Goal: Transaction & Acquisition: Purchase product/service

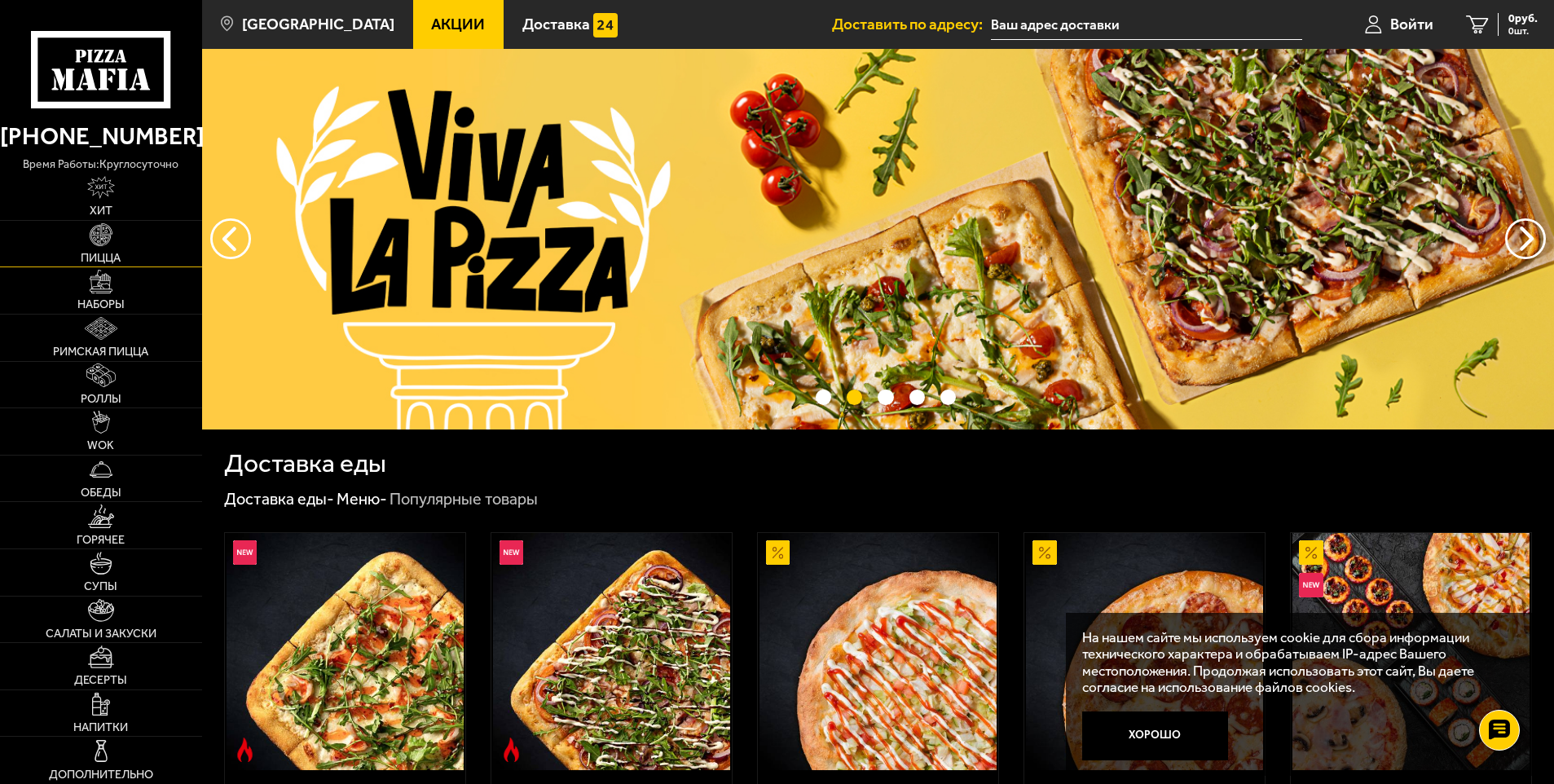
click at [107, 254] on span "Пицца" at bounding box center [100, 259] width 40 height 12
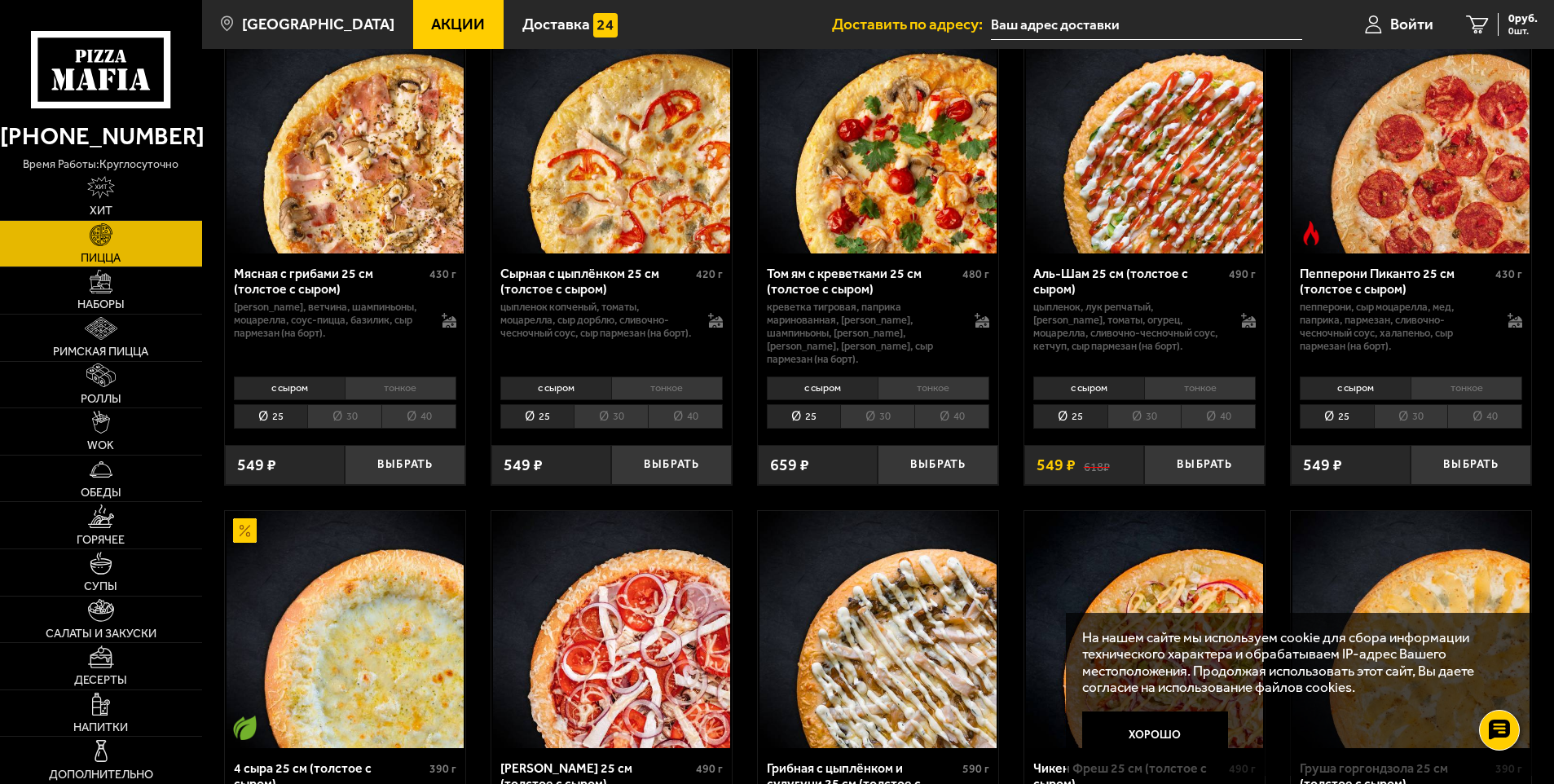
scroll to position [570, 0]
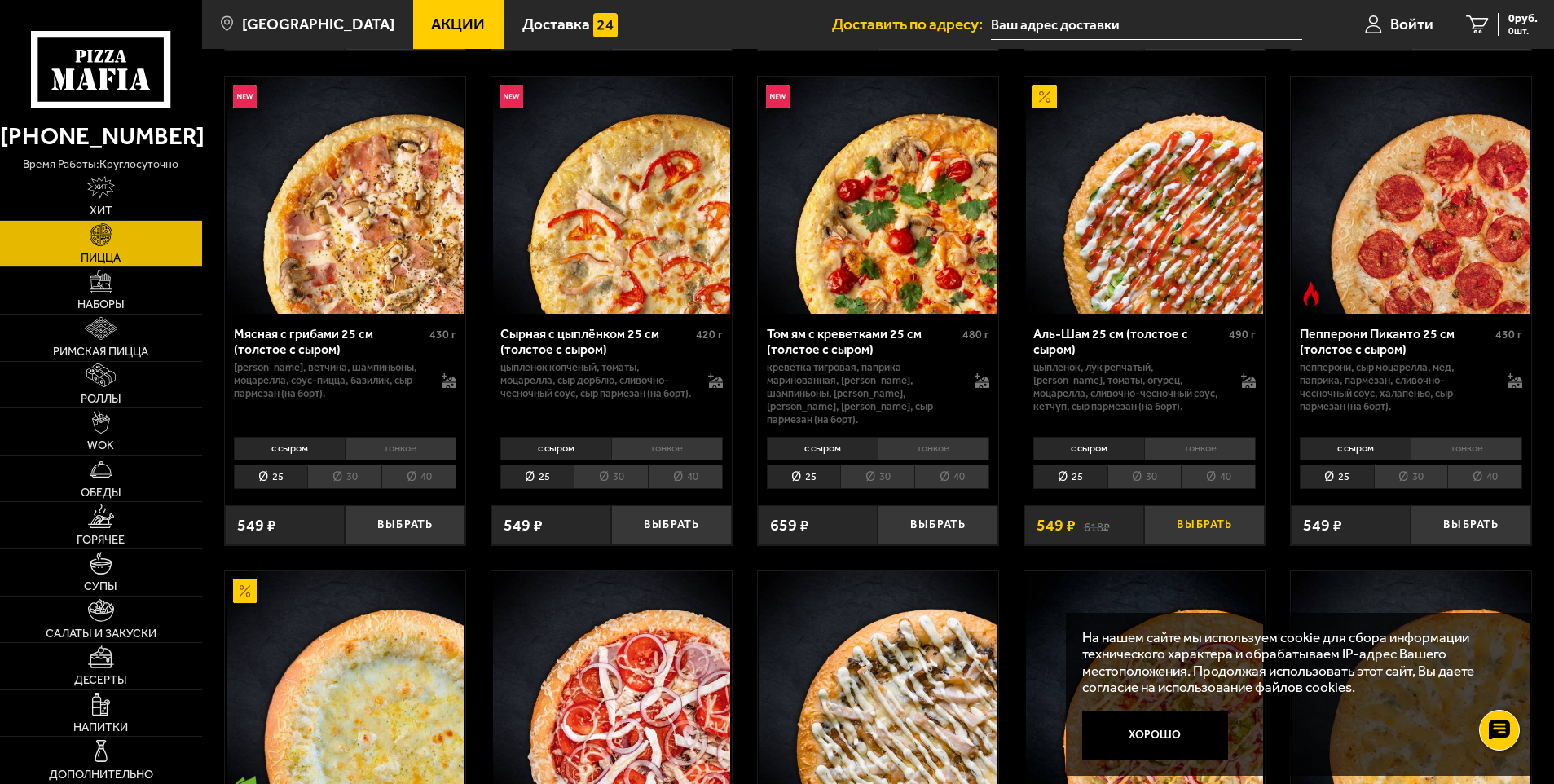
click at [1203, 514] on button "Выбрать" at bounding box center [1205, 525] width 121 height 40
click at [111, 425] on link "WOK" at bounding box center [101, 431] width 202 height 47
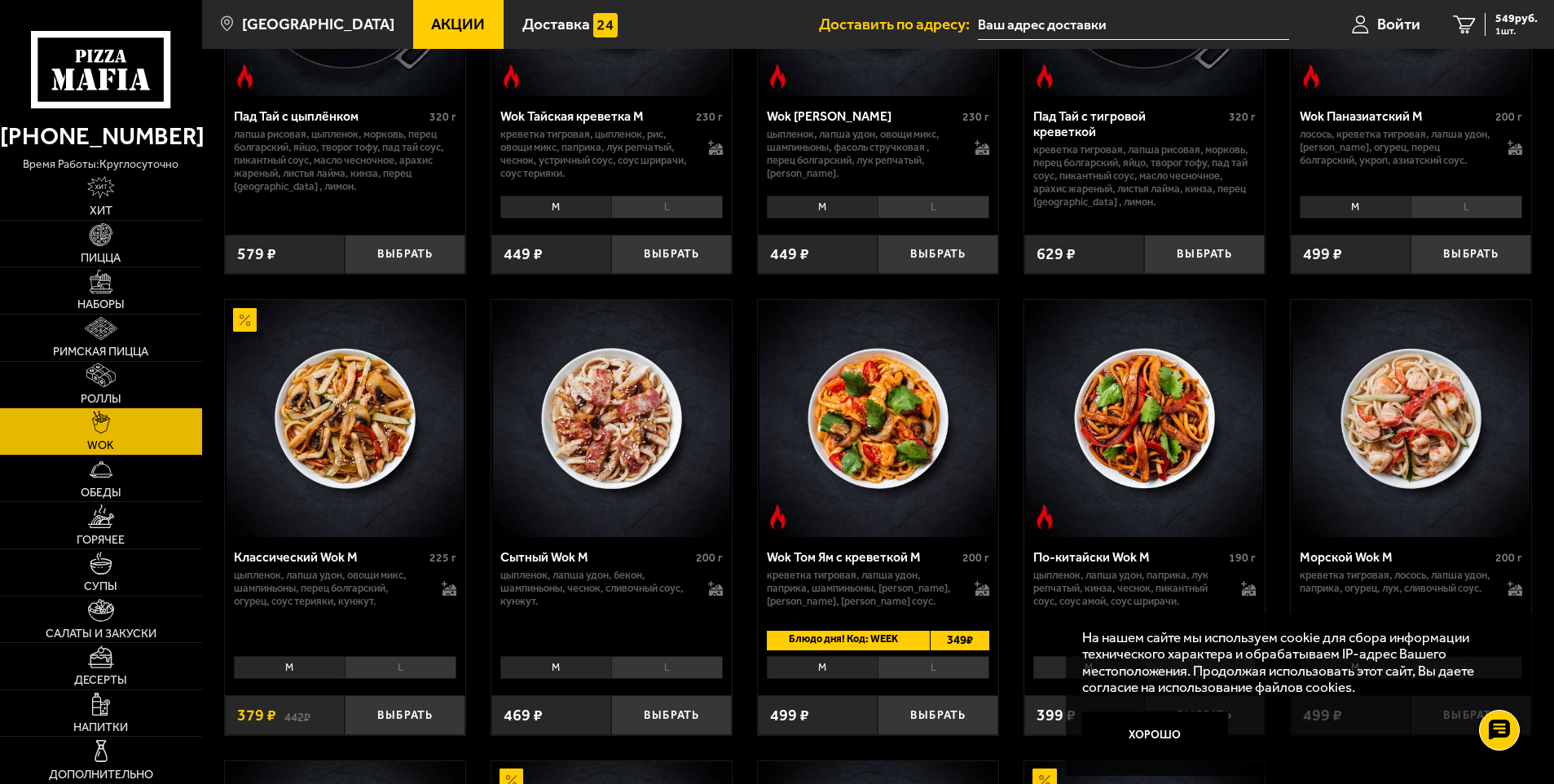
scroll to position [326, 0]
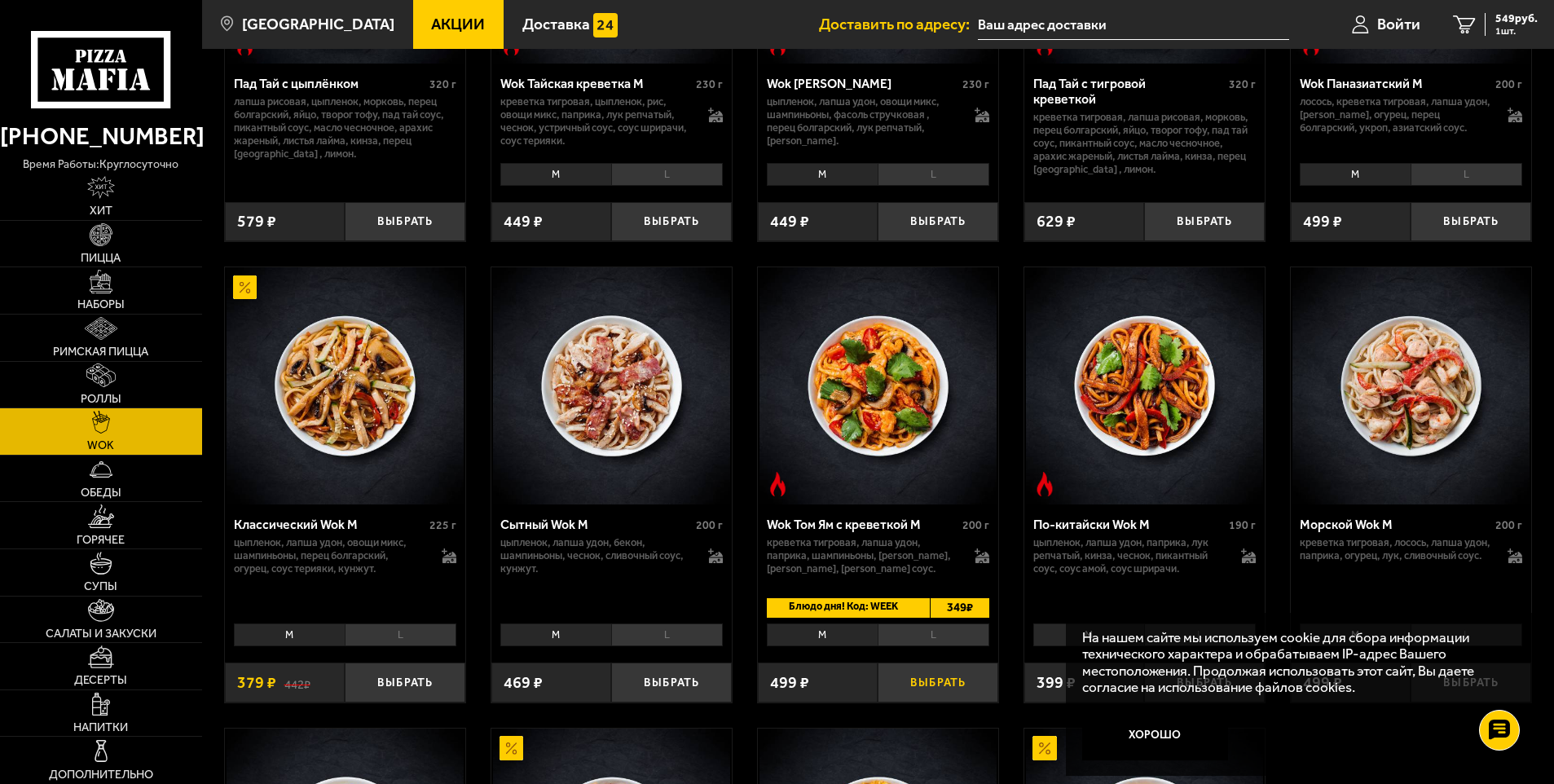
click at [943, 685] on button "Выбрать" at bounding box center [938, 682] width 121 height 40
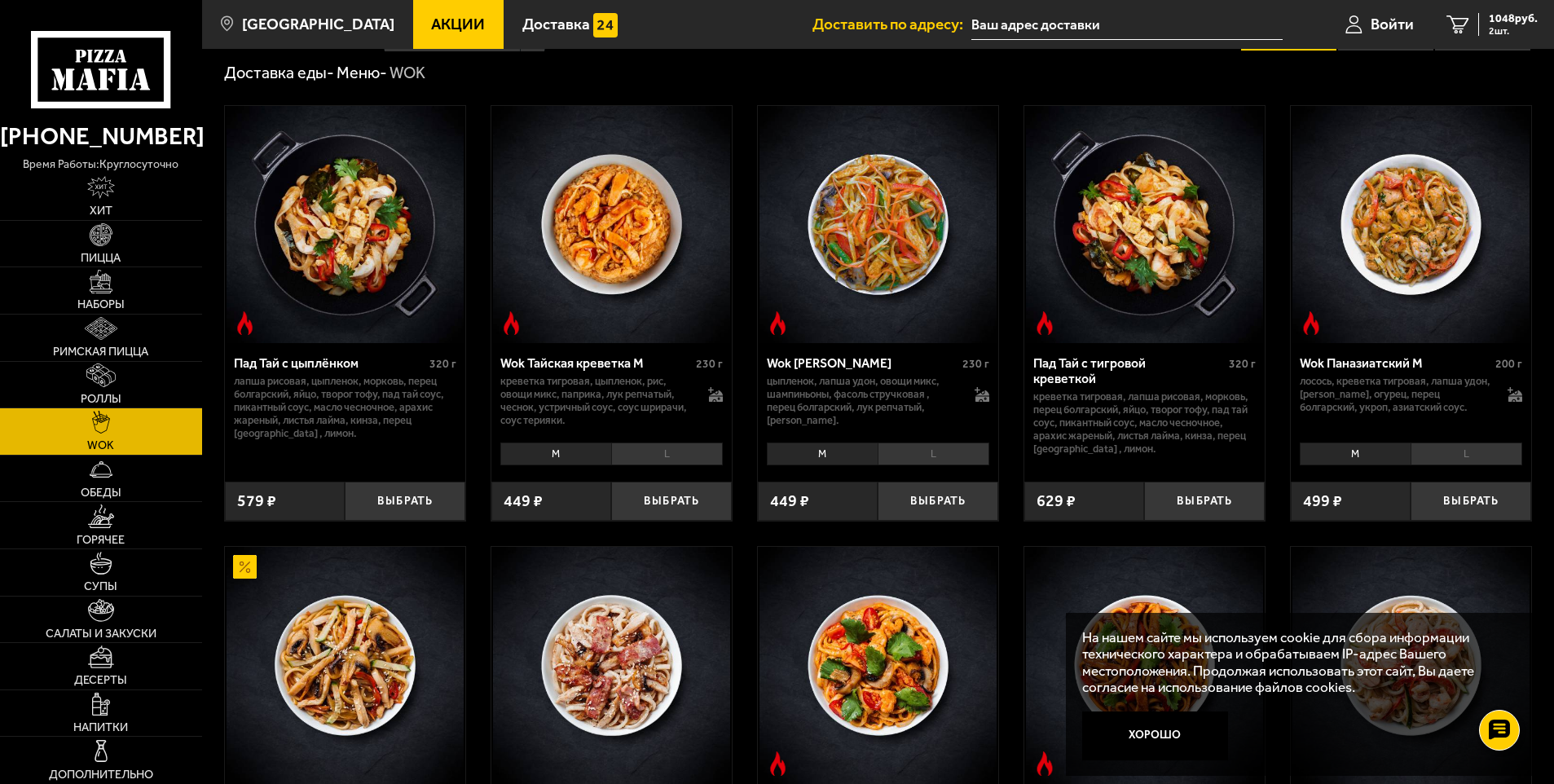
scroll to position [0, 0]
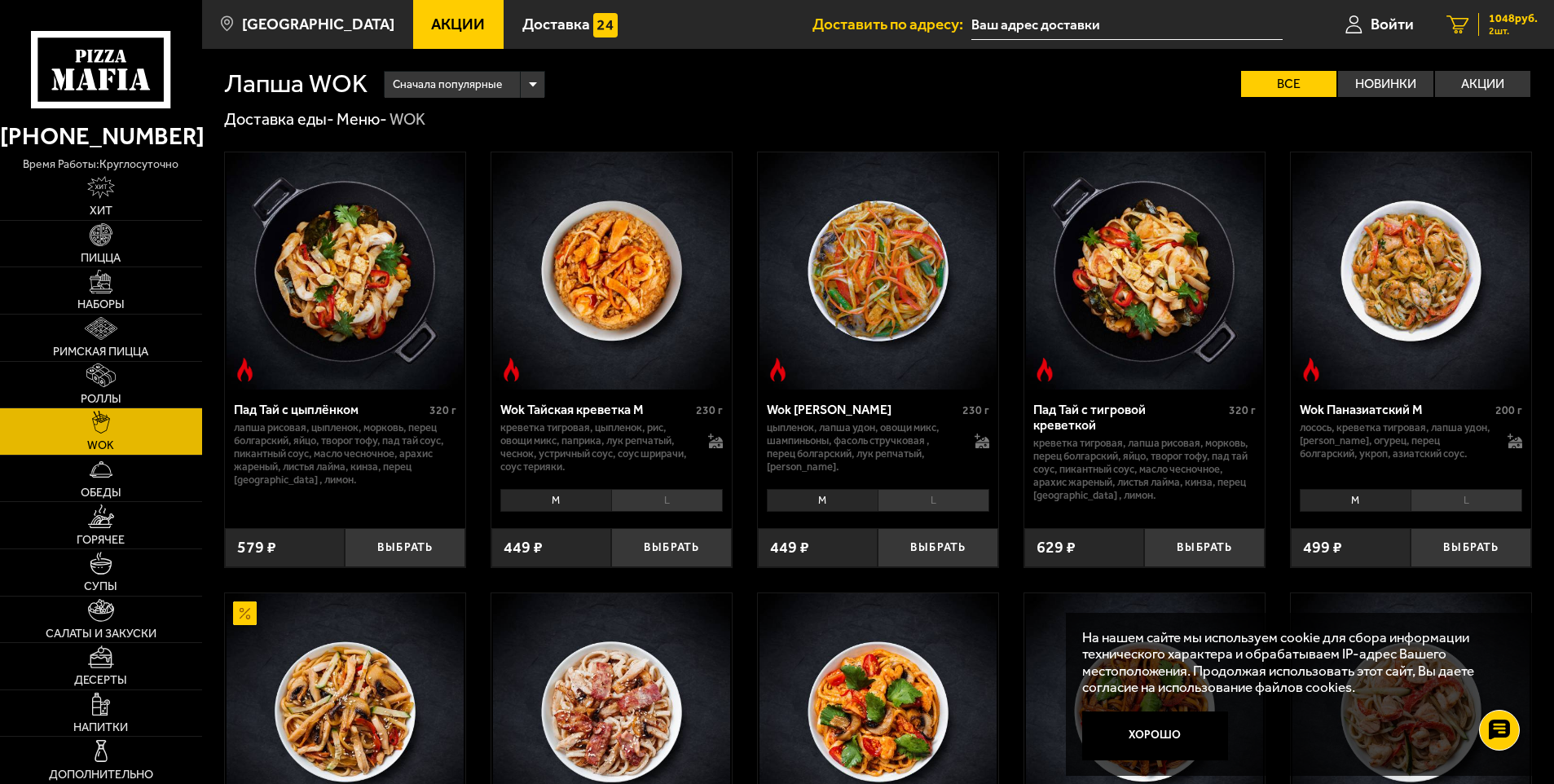
click at [1510, 16] on span "1048 руб." at bounding box center [1513, 19] width 49 height 12
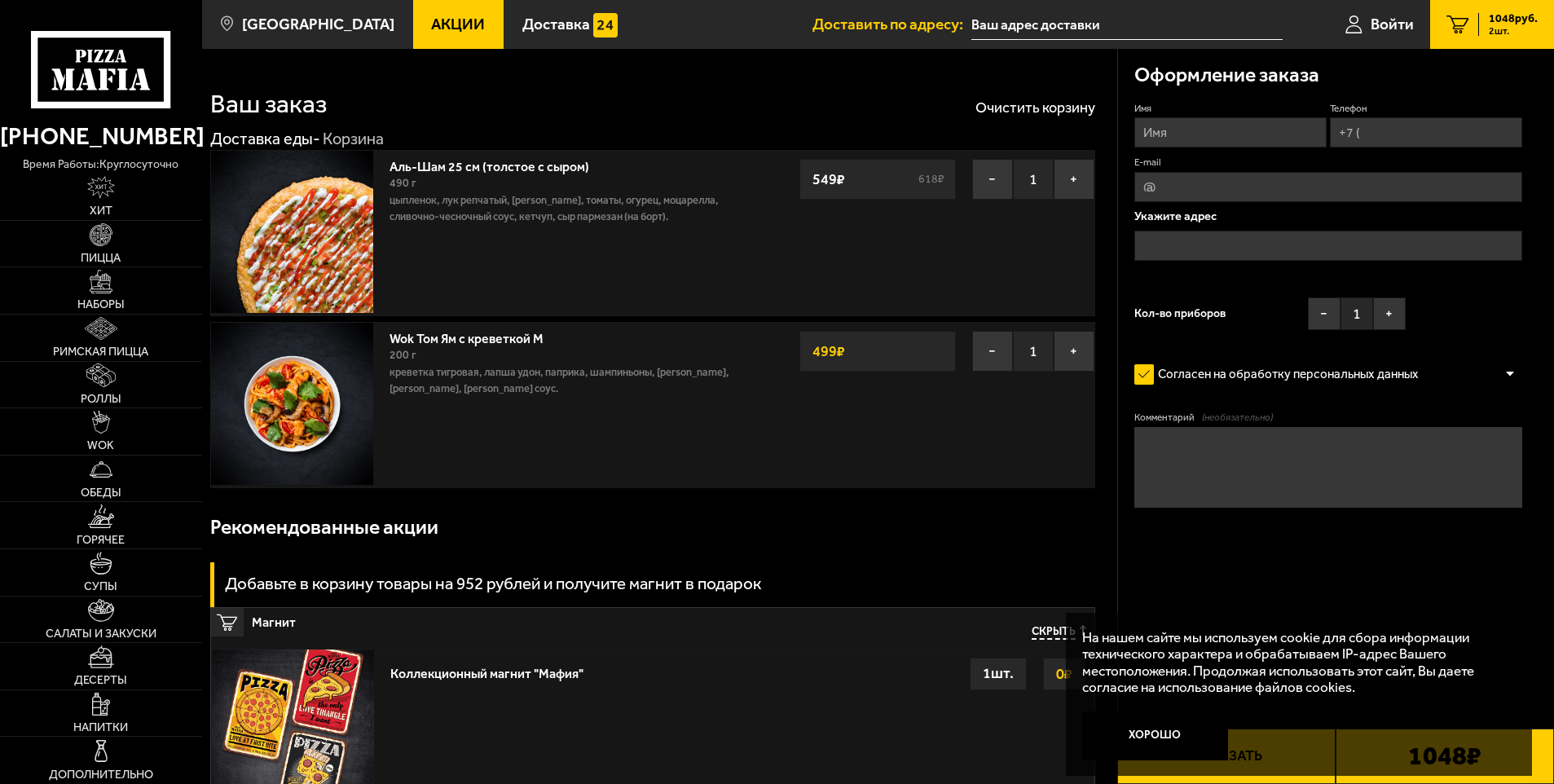
click at [1041, 632] on span "Скрыть" at bounding box center [1054, 632] width 44 height 16
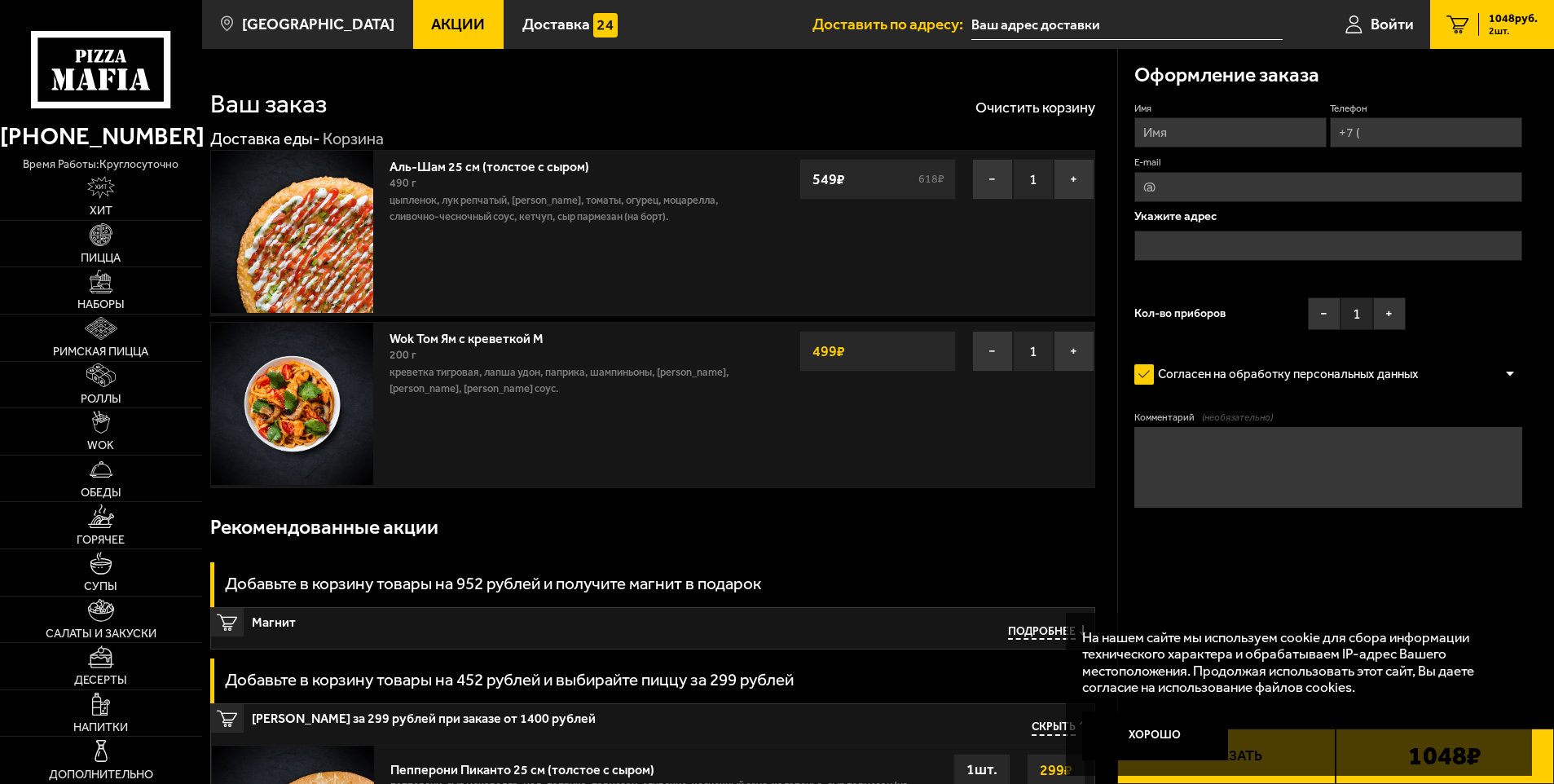
click at [1201, 135] on input "Имя" at bounding box center [1231, 132] width 192 height 30
type input "[PERSON_NAME]"
type input "[EMAIL_ADDRESS][DOMAIN_NAME]"
click at [1369, 131] on input "Телефон" at bounding box center [1426, 132] width 192 height 30
type input "[PHONE_NUMBER]"
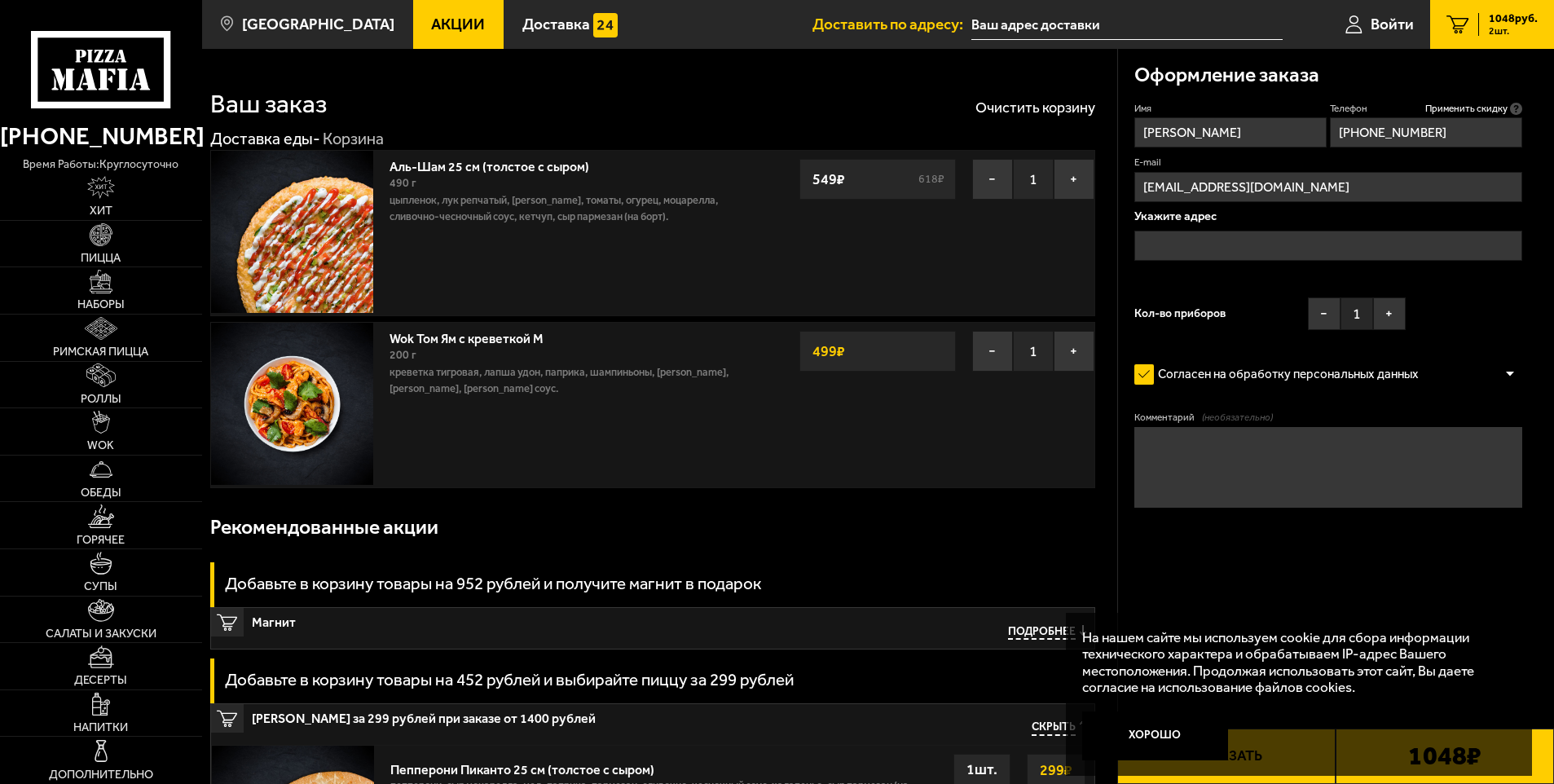
click at [1174, 249] on input "text" at bounding box center [1329, 246] width 389 height 30
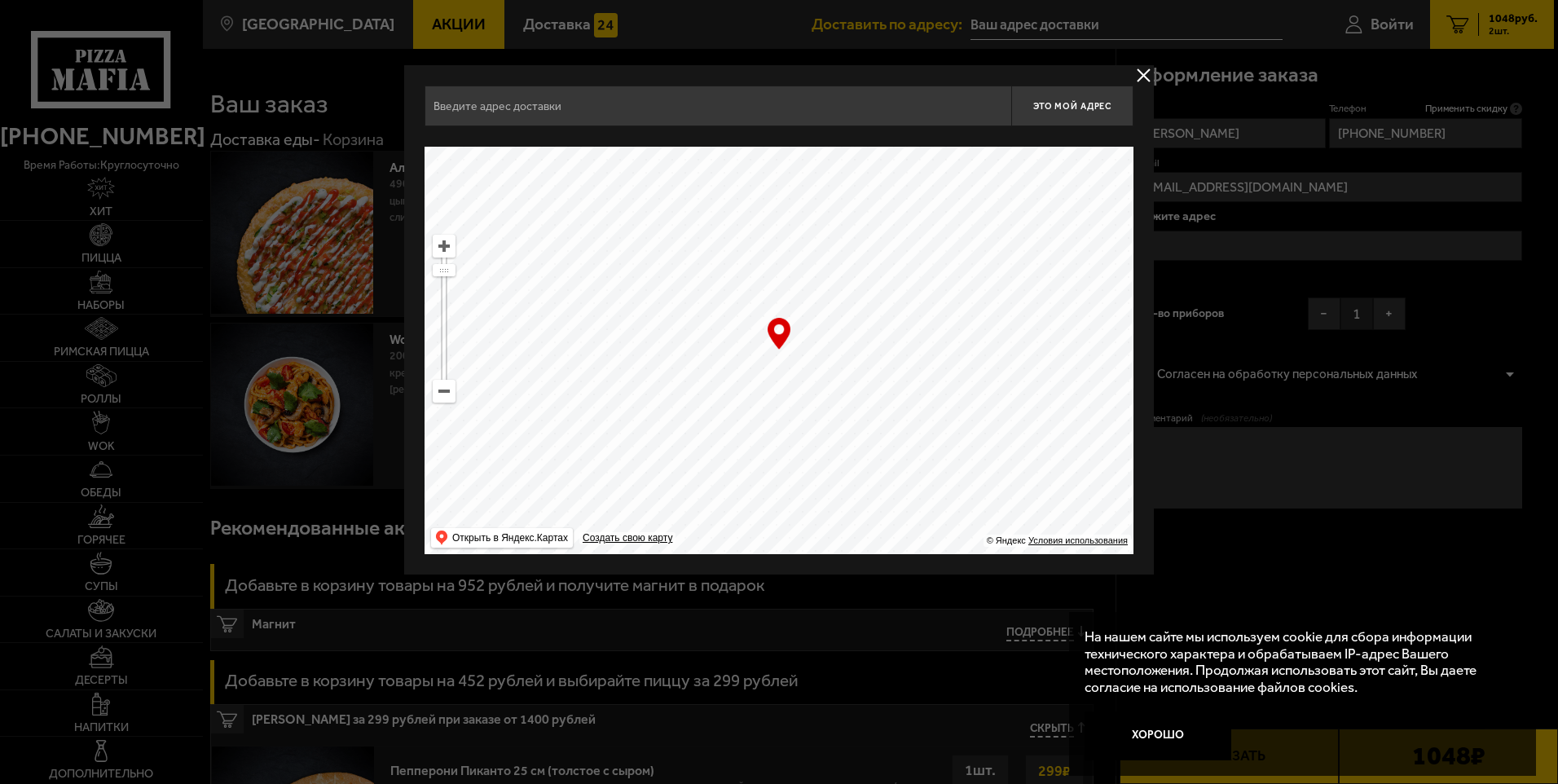
drag, startPoint x: 871, startPoint y: 341, endPoint x: 898, endPoint y: 433, distance: 95.9
click at [898, 433] on ymaps at bounding box center [779, 350] width 709 height 407
type input "[STREET_ADDRESS]"
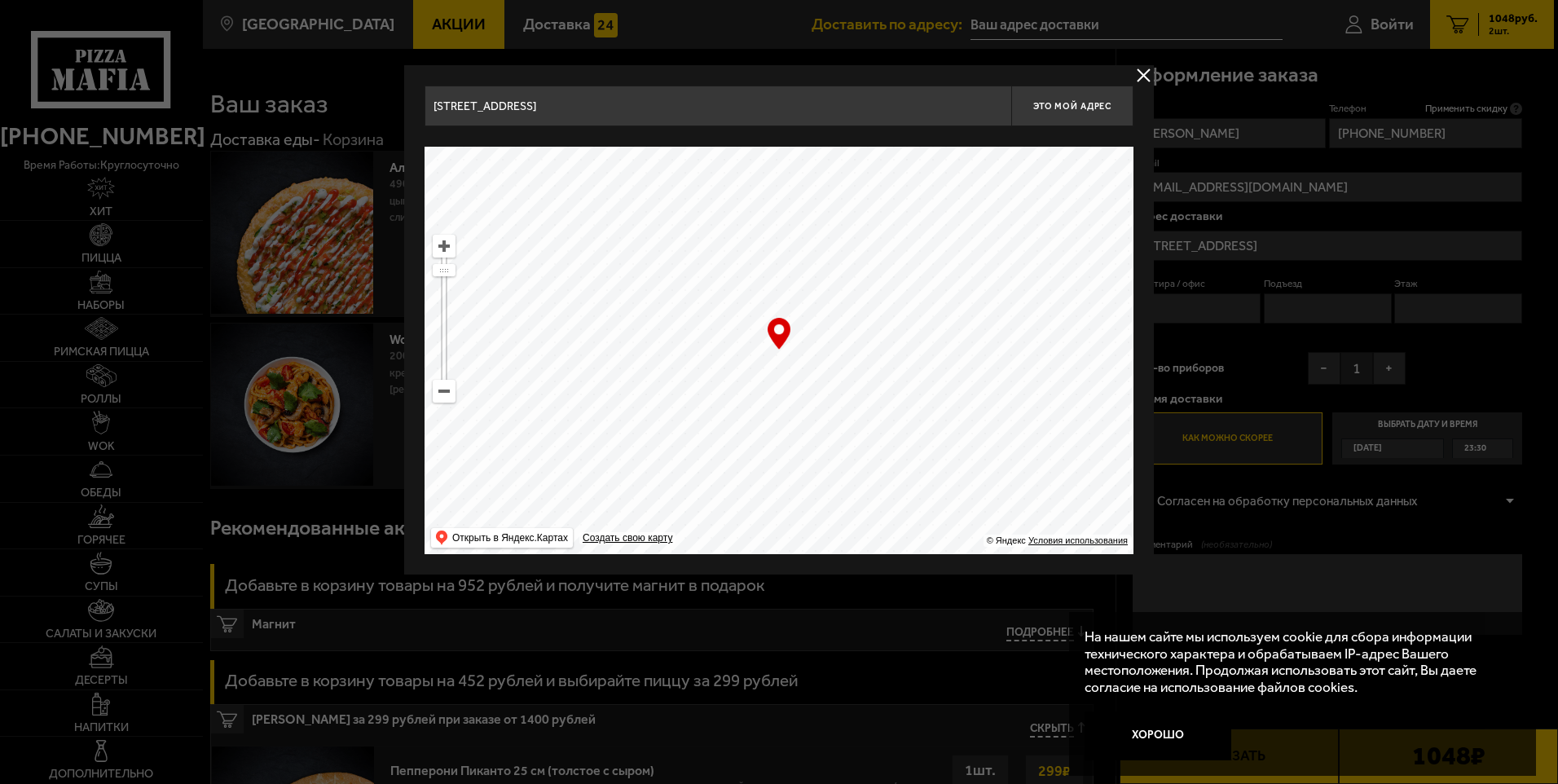
click at [755, 118] on input "[STREET_ADDRESS]" at bounding box center [718, 105] width 587 height 41
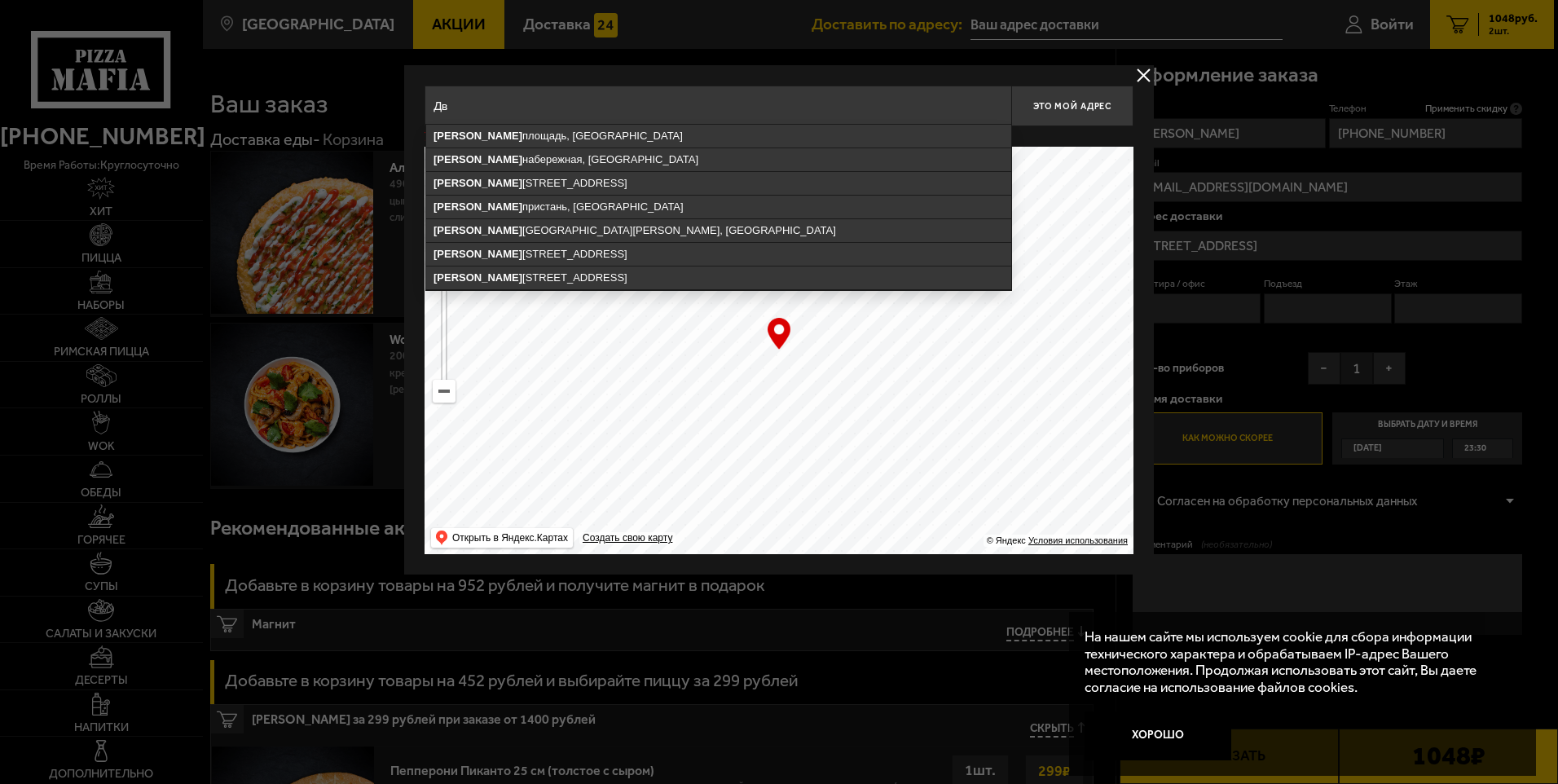
type input "Д"
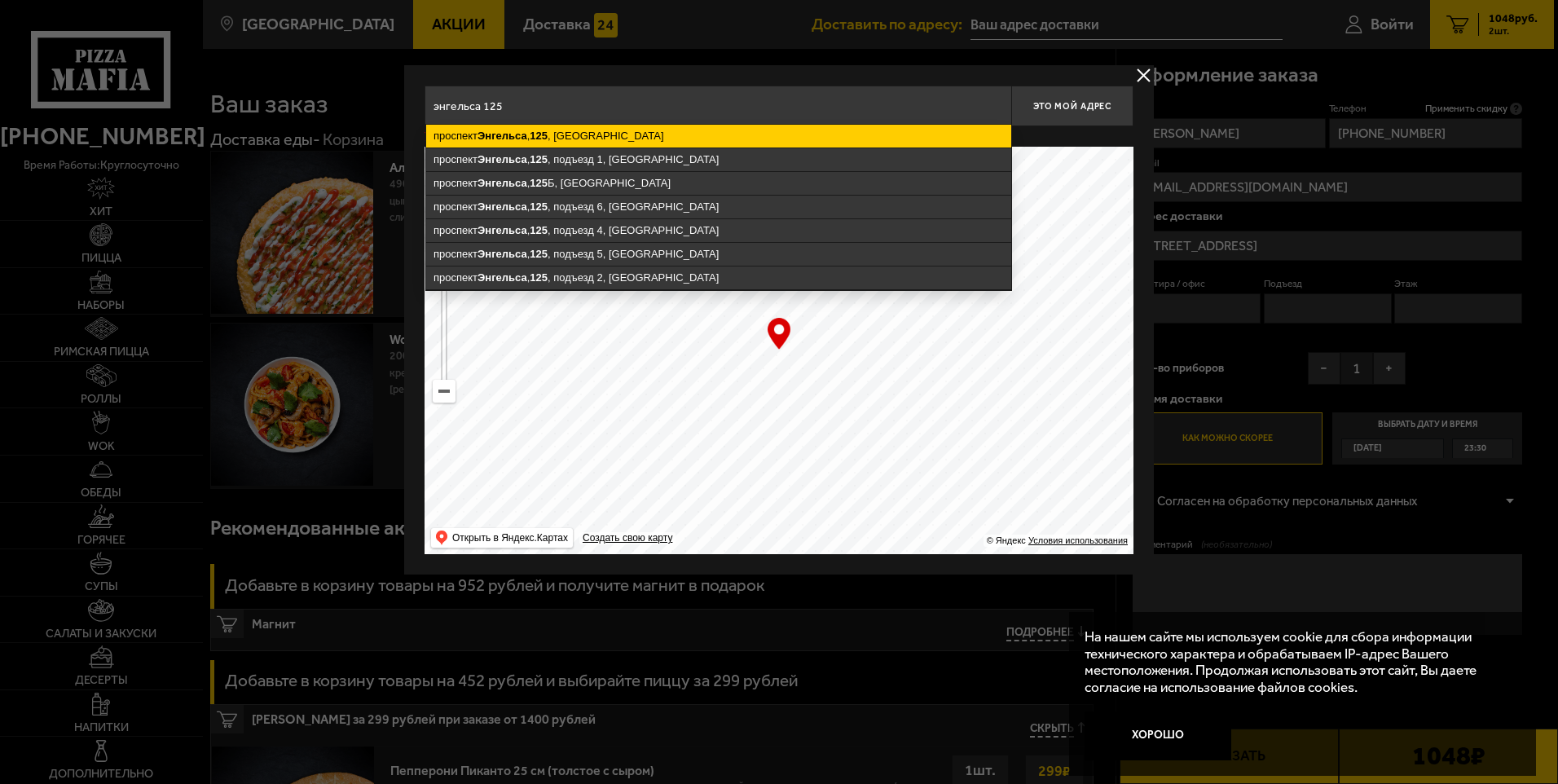
click at [591, 137] on ymaps "[STREET_ADDRESS]" at bounding box center [719, 136] width 585 height 23
type input "[STREET_ADDRESS]"
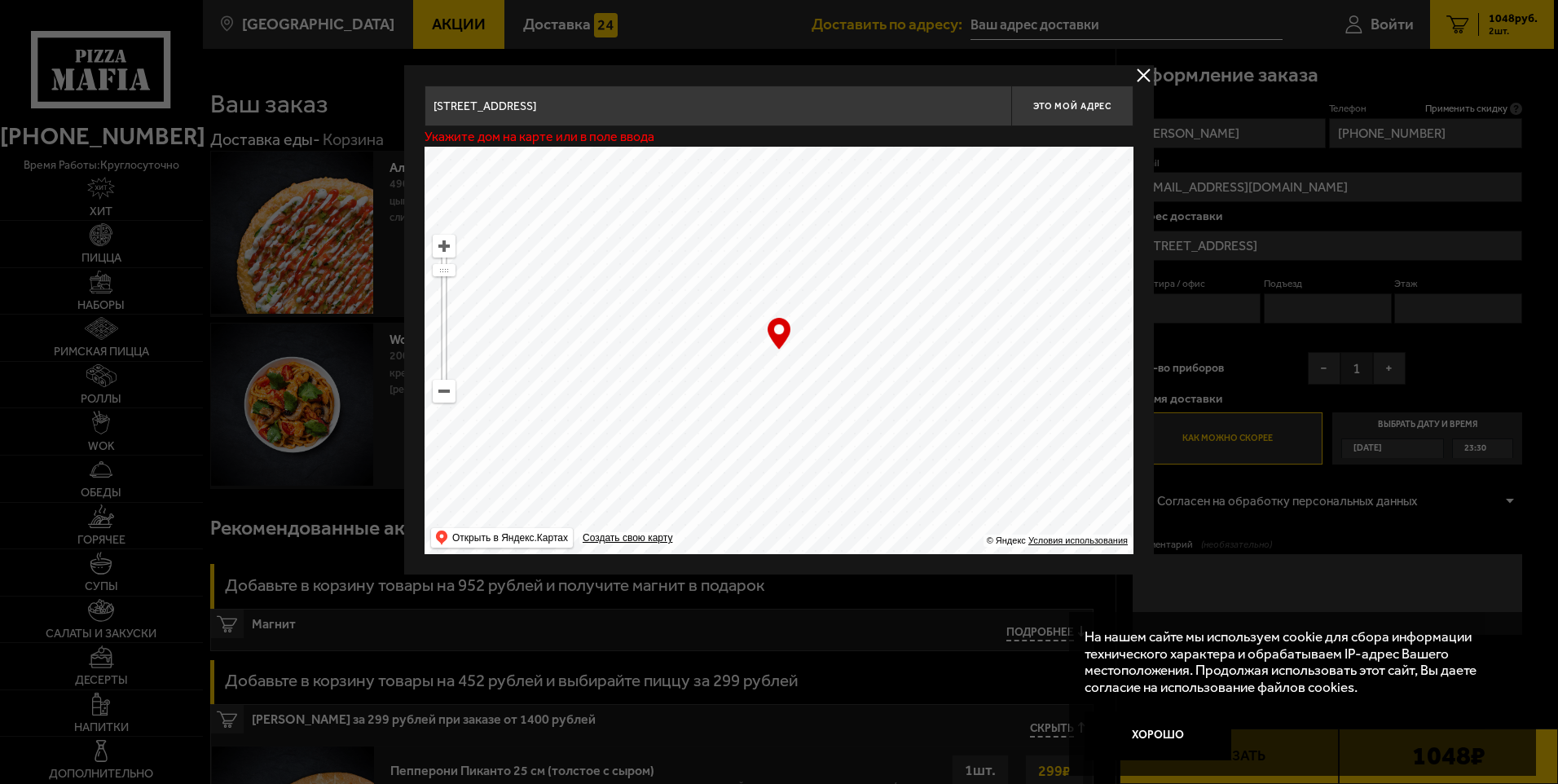
type input "[STREET_ADDRESS]"
click at [1094, 107] on span "Это мой адрес" at bounding box center [1072, 106] width 78 height 11
type input "[STREET_ADDRESS]"
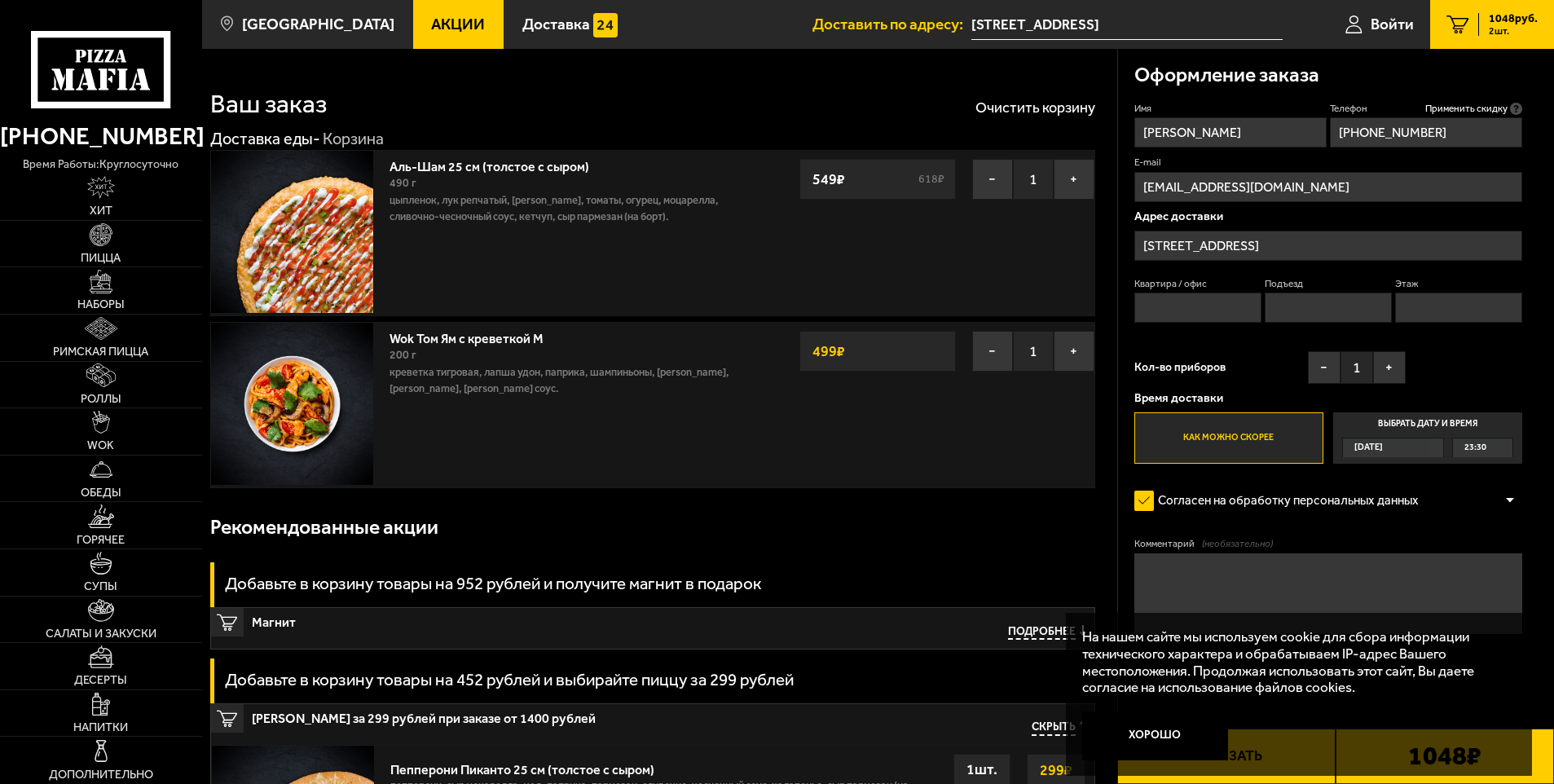
click at [1169, 309] on input "Квартира / офис" at bounding box center [1198, 307] width 128 height 30
type input "72"
click at [1300, 308] on input "Подъезд" at bounding box center [1329, 307] width 128 height 30
type input "2"
click at [1435, 310] on input "Этаж" at bounding box center [1459, 307] width 128 height 30
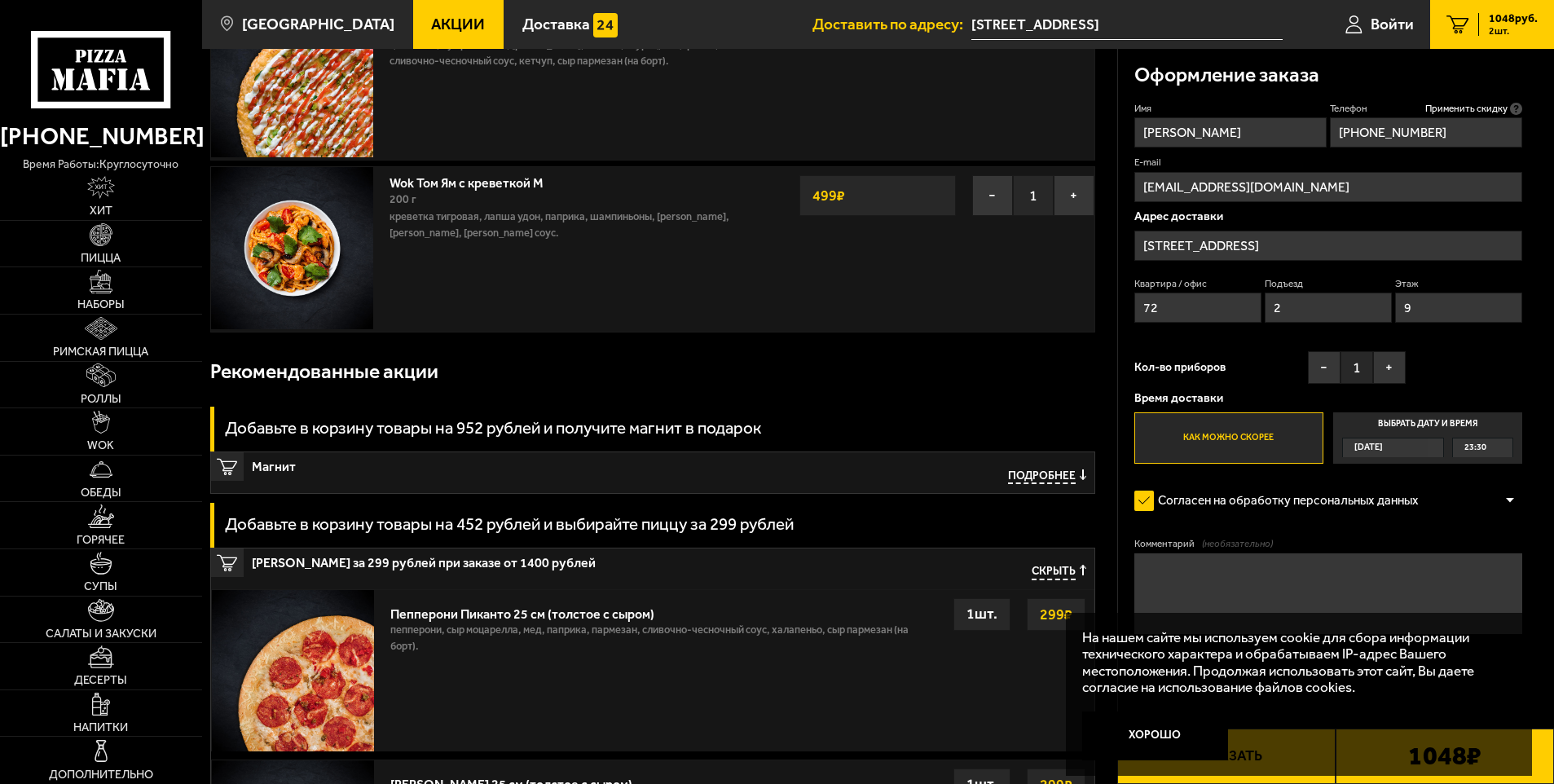
scroll to position [163, 0]
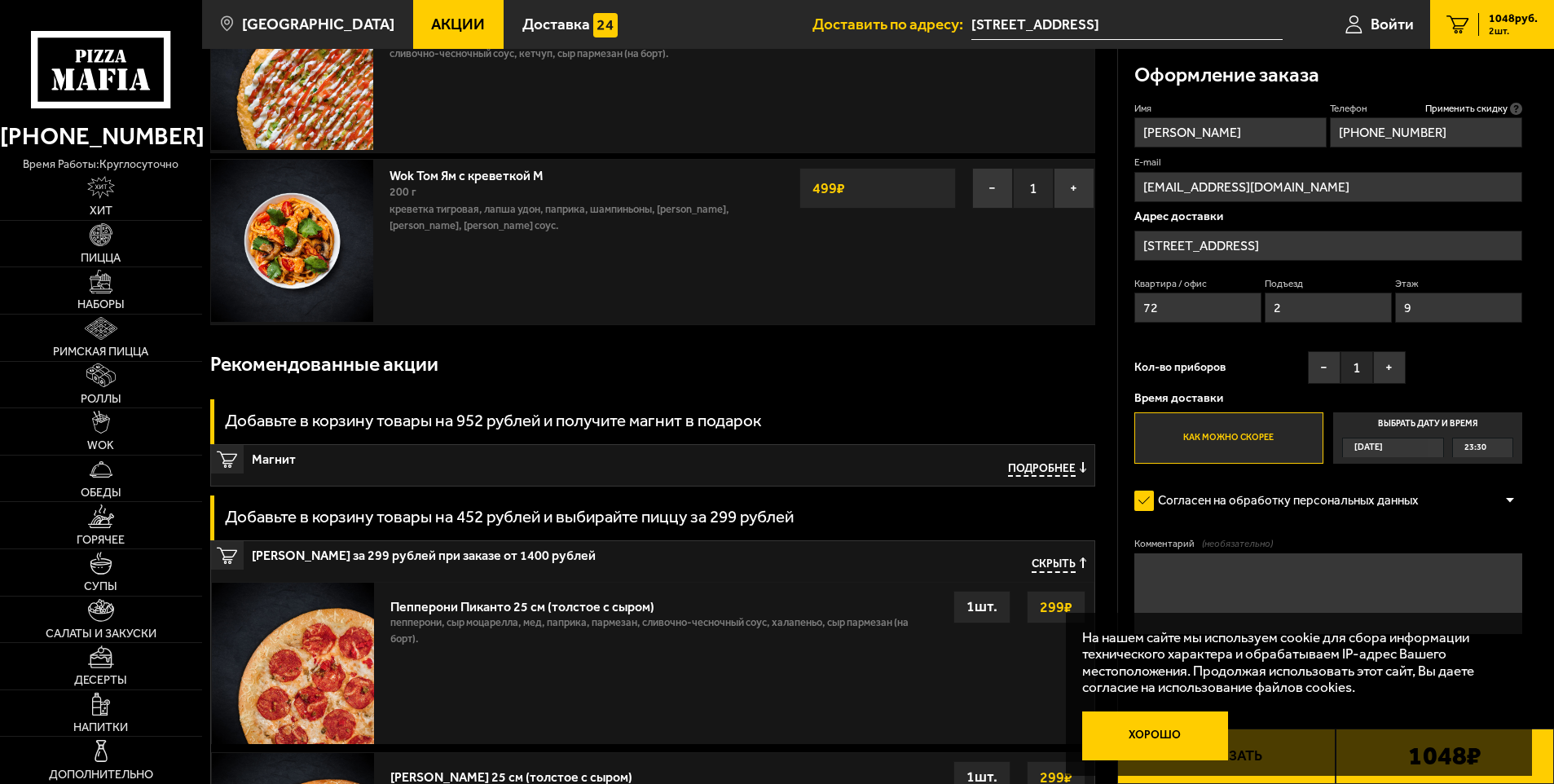
type input "9"
click at [1162, 737] on button "Хорошо" at bounding box center [1154, 735] width 146 height 49
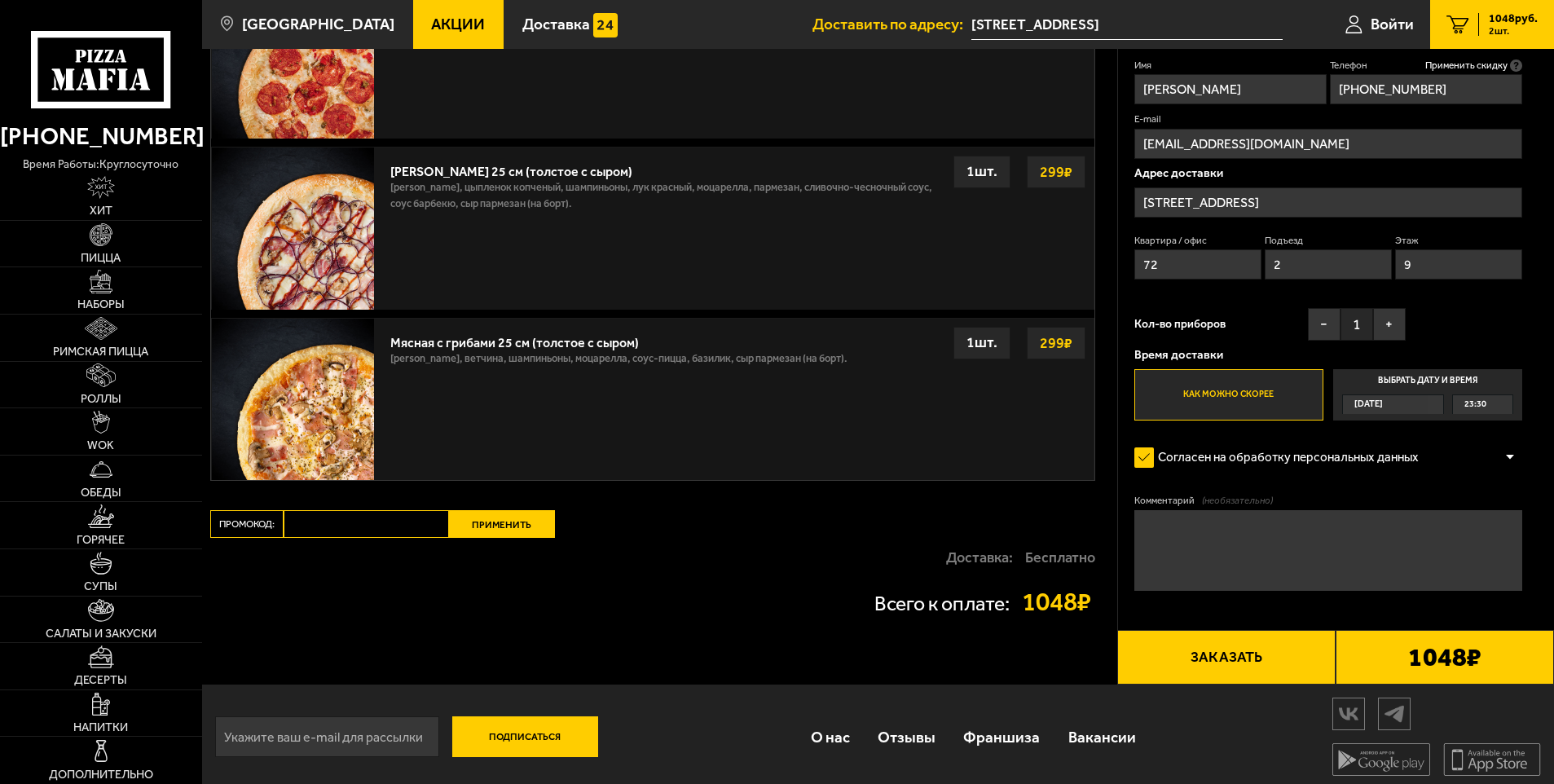
scroll to position [777, 0]
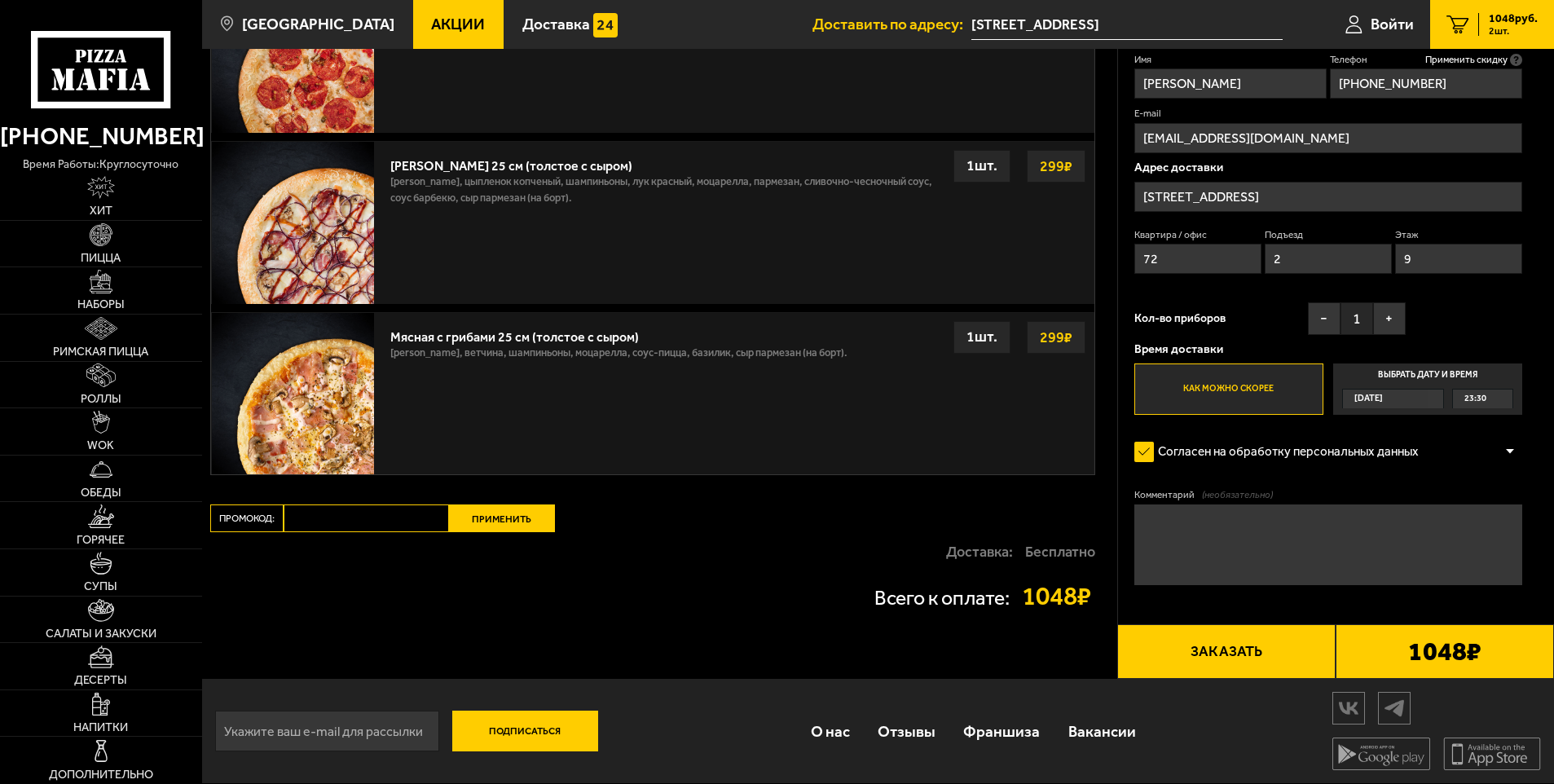
click at [393, 519] on input "Промокод:" at bounding box center [366, 518] width 166 height 28
type input "ц"
type input "week"
click at [490, 514] on button "Применить" at bounding box center [502, 518] width 106 height 28
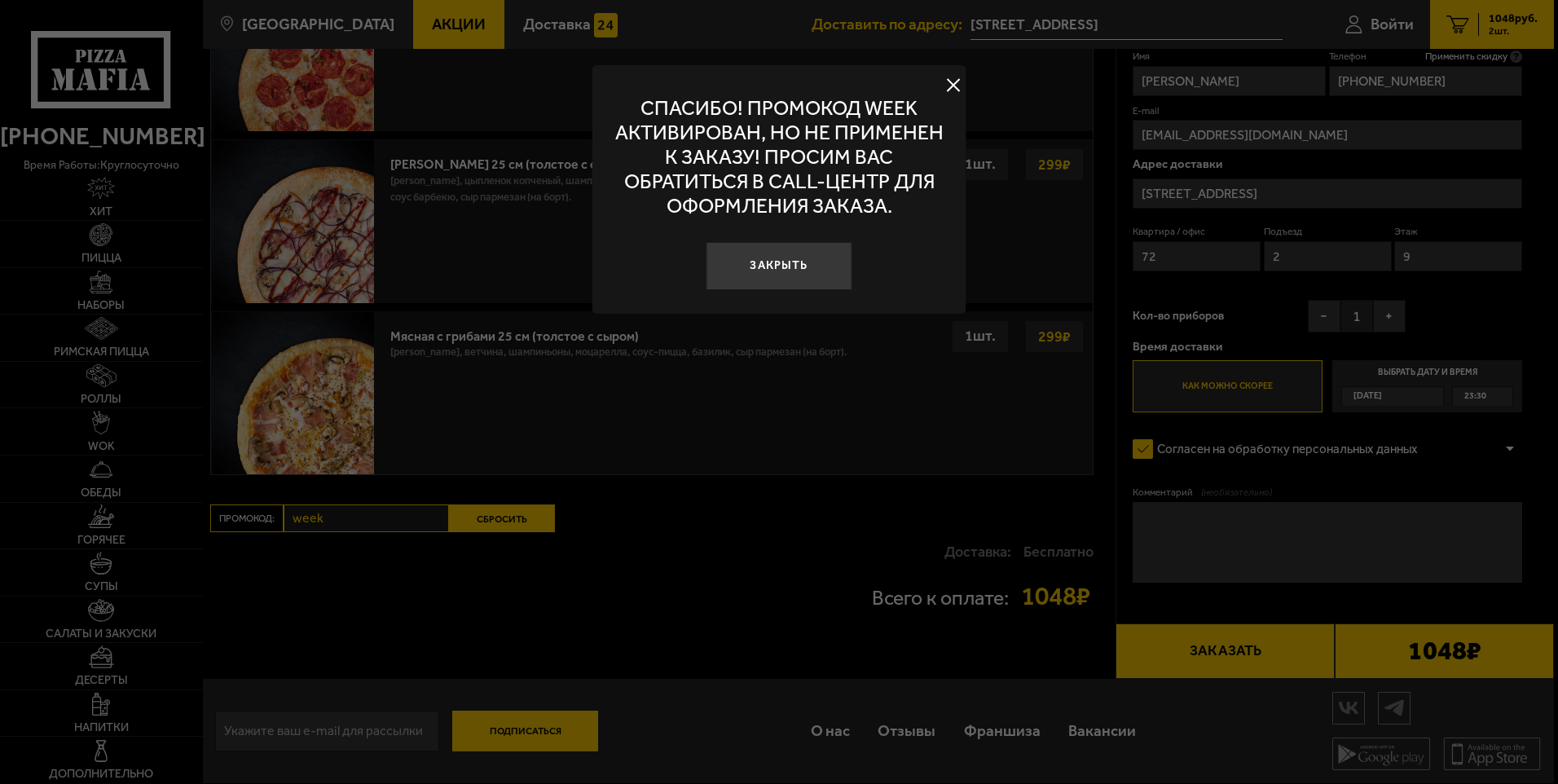
click at [780, 265] on button "Закрыть" at bounding box center [779, 266] width 146 height 49
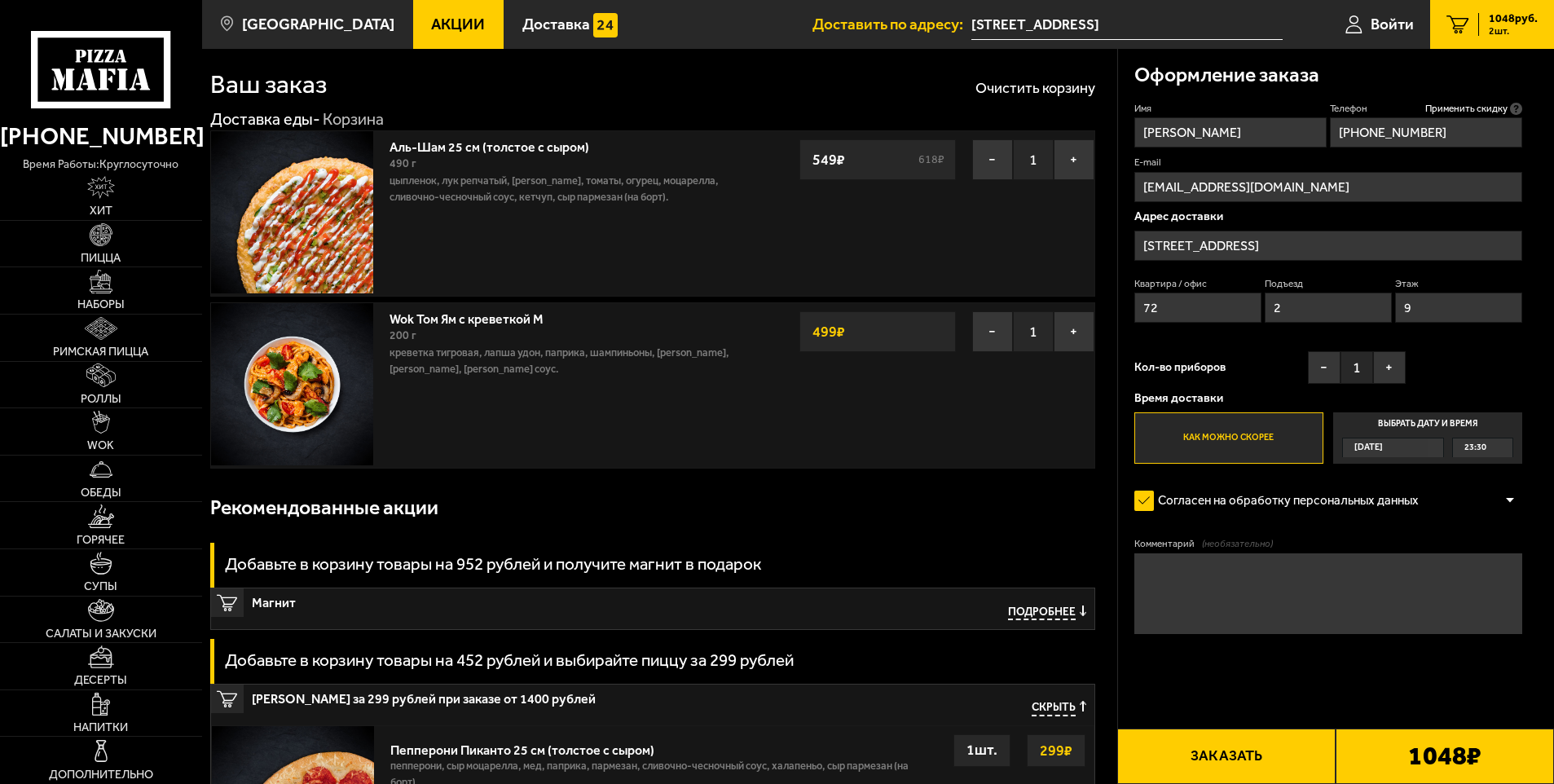
scroll to position [0, 0]
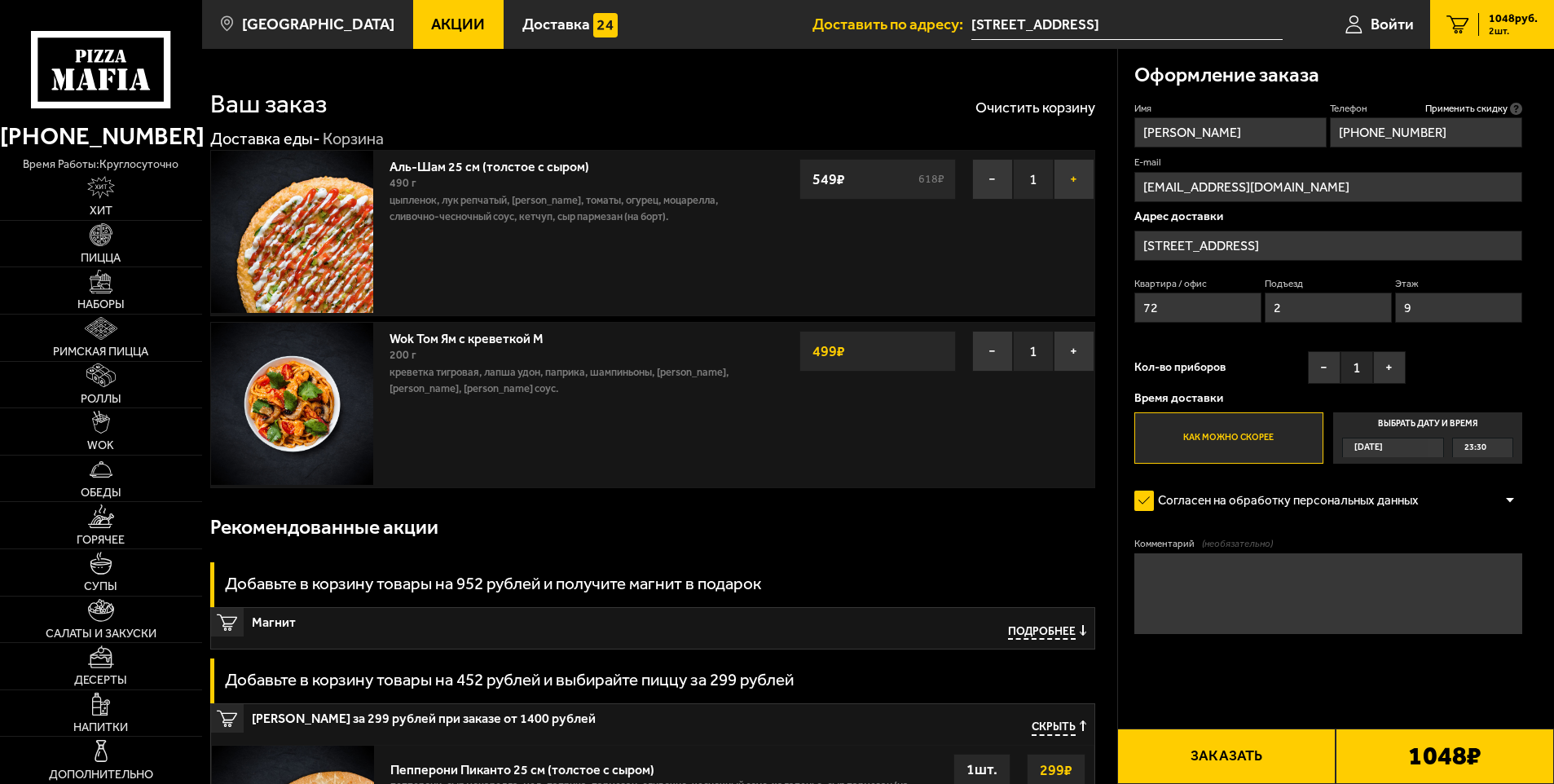
click at [1071, 173] on button "+" at bounding box center [1074, 178] width 41 height 41
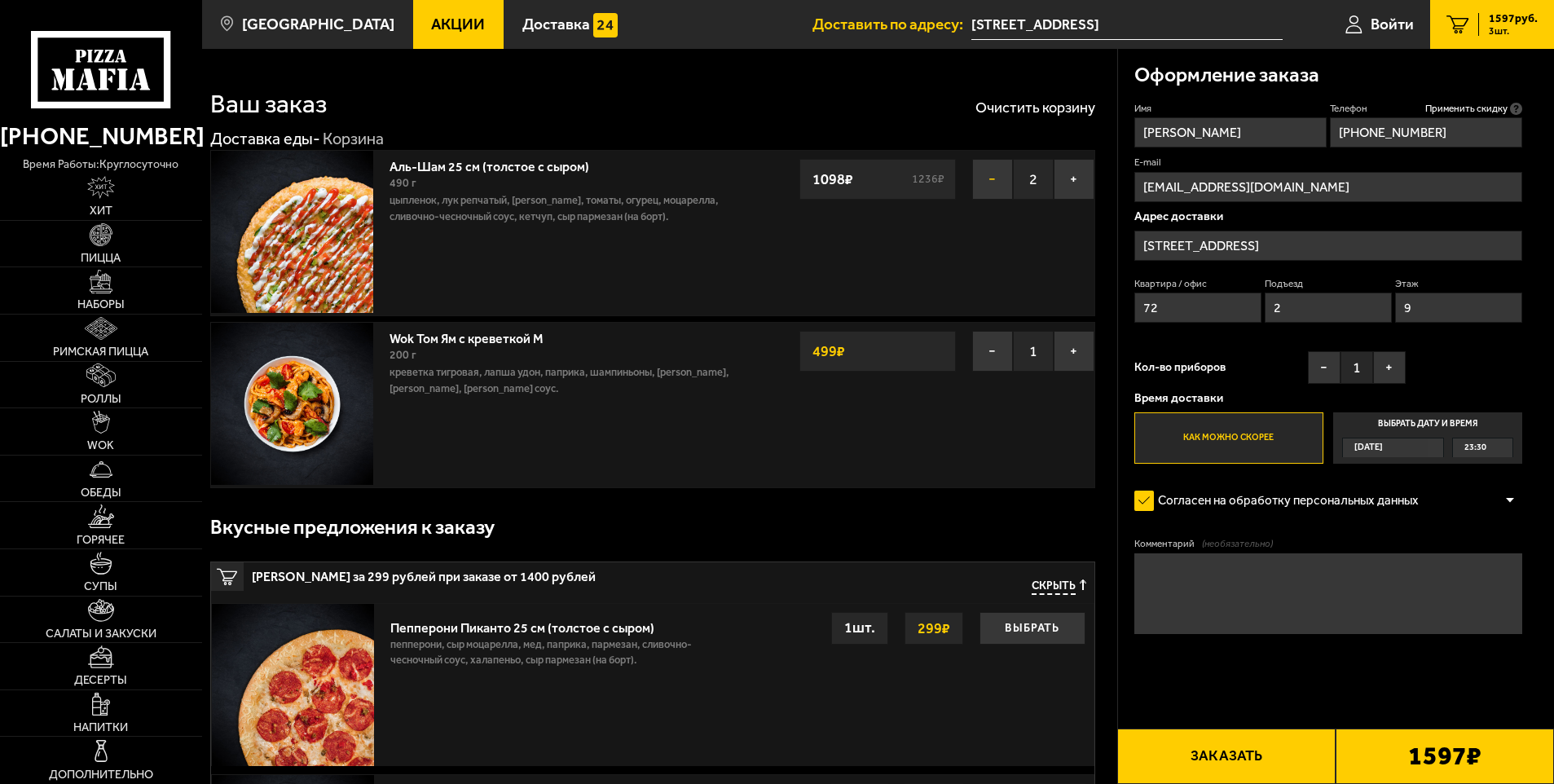
click at [989, 185] on button "−" at bounding box center [993, 178] width 41 height 41
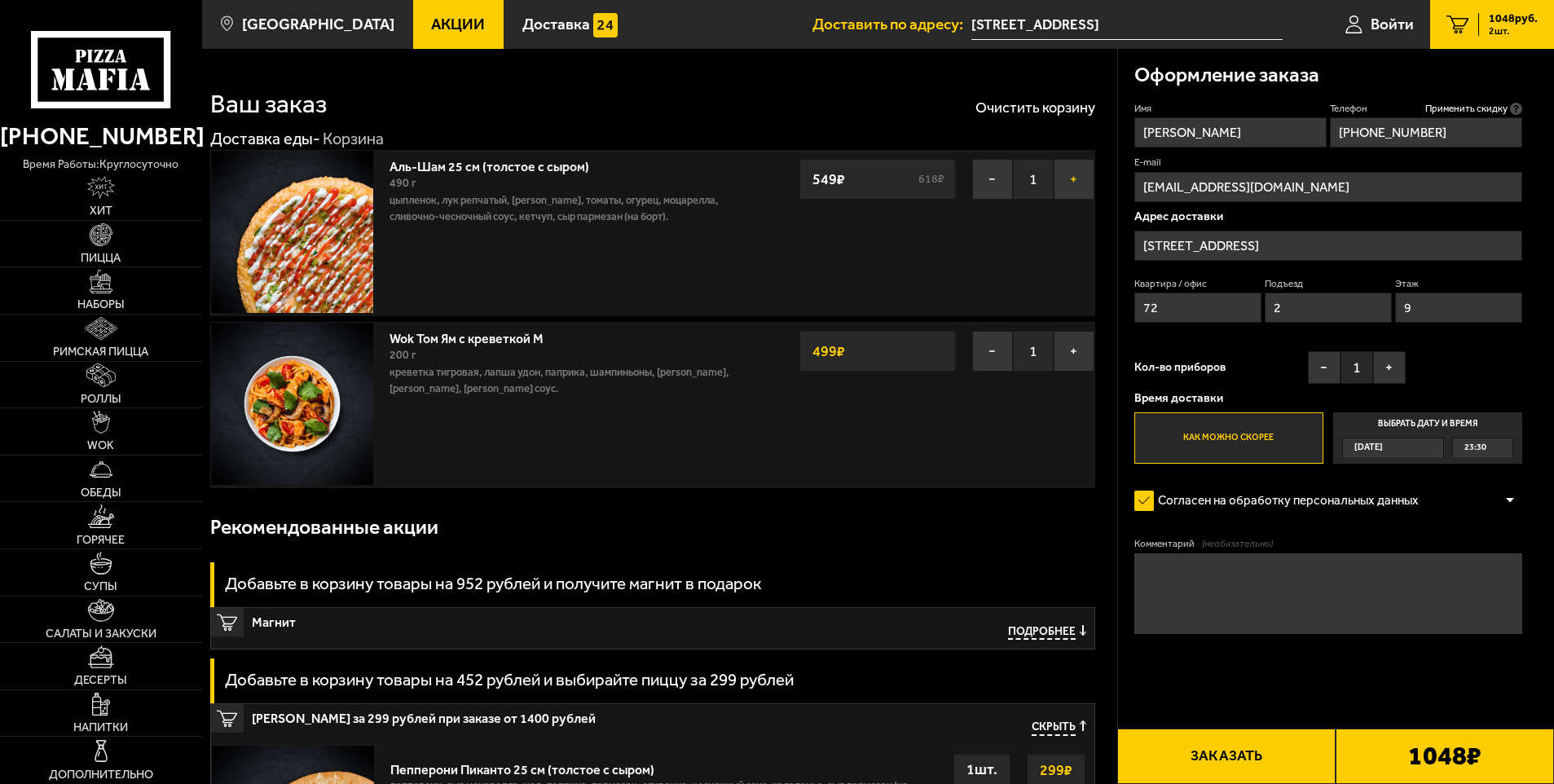
click at [1070, 182] on button "+" at bounding box center [1074, 178] width 41 height 41
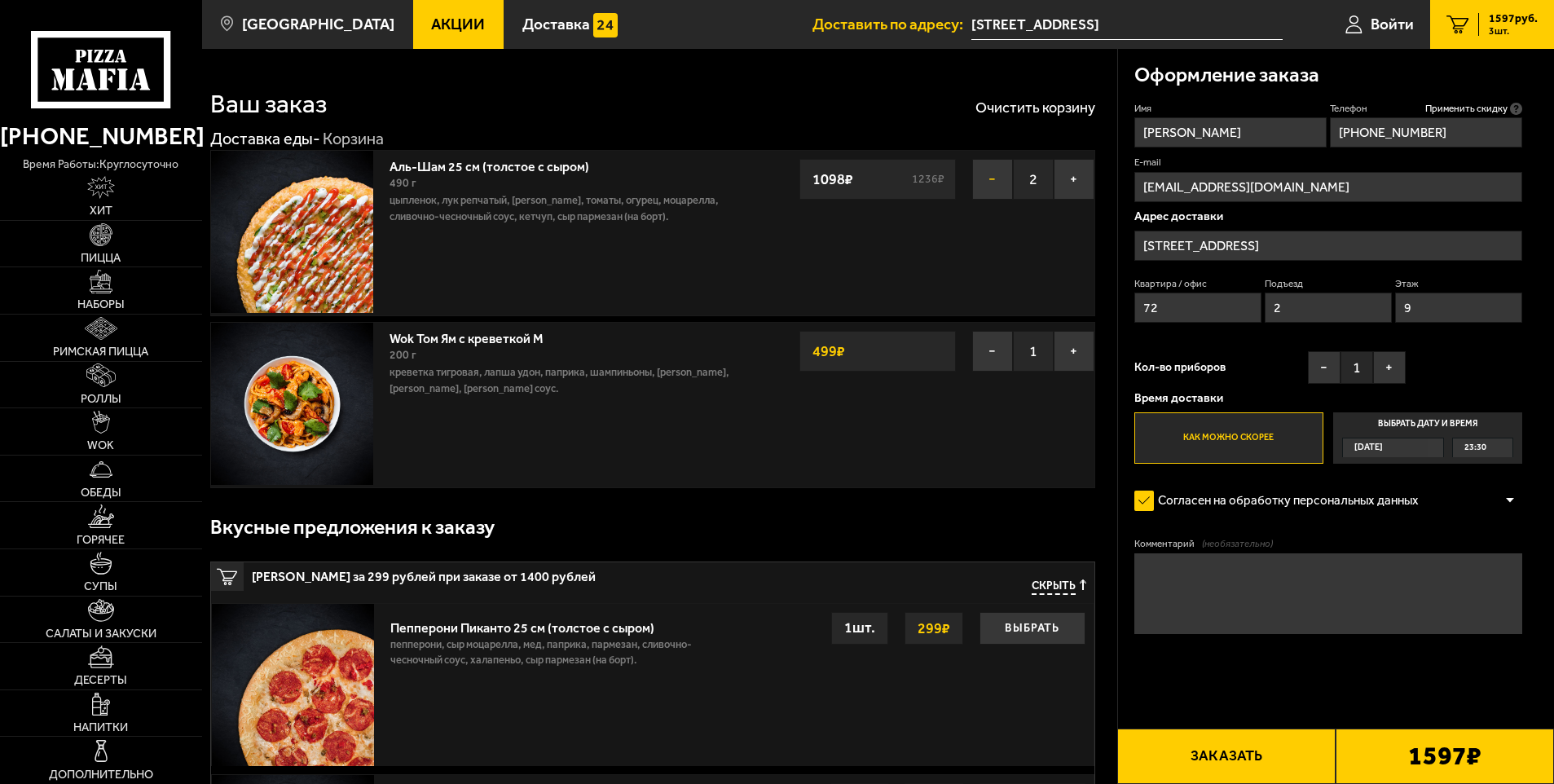
click at [988, 182] on button "−" at bounding box center [993, 178] width 41 height 41
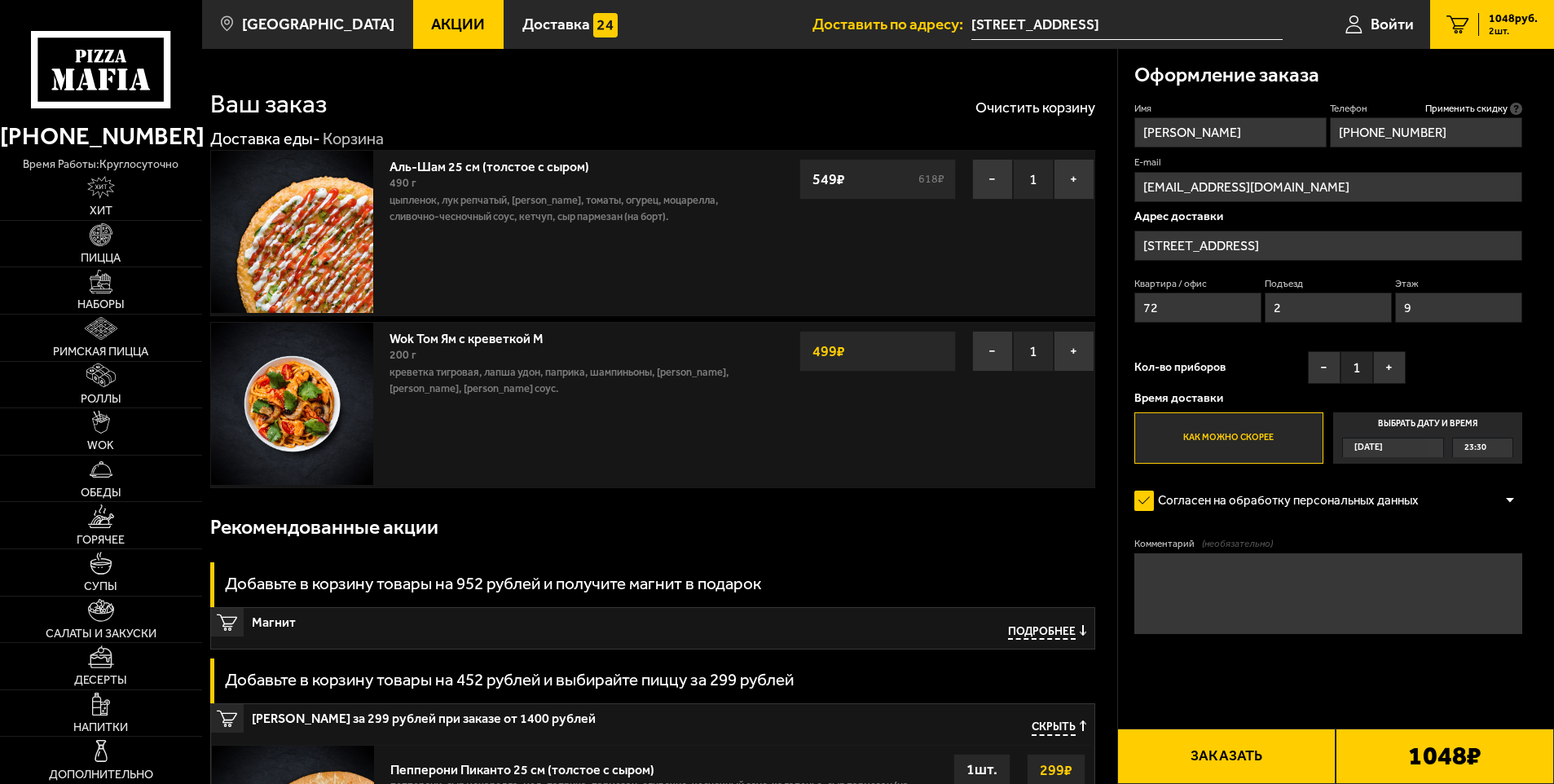
drag, startPoint x: 858, startPoint y: 180, endPoint x: 807, endPoint y: 183, distance: 51.1
click at [807, 183] on div "549 ₽ 618 ₽" at bounding box center [877, 178] width 156 height 41
drag, startPoint x: 807, startPoint y: 183, endPoint x: 811, endPoint y: 235, distance: 52.2
click at [811, 235] on div "Аль-Шам 25 см (толстое с сыром) 490 г цыпленок, лук репчатый, салат айсберг, то…" at bounding box center [653, 233] width 886 height 167
click at [110, 423] on img at bounding box center [101, 421] width 18 height 23
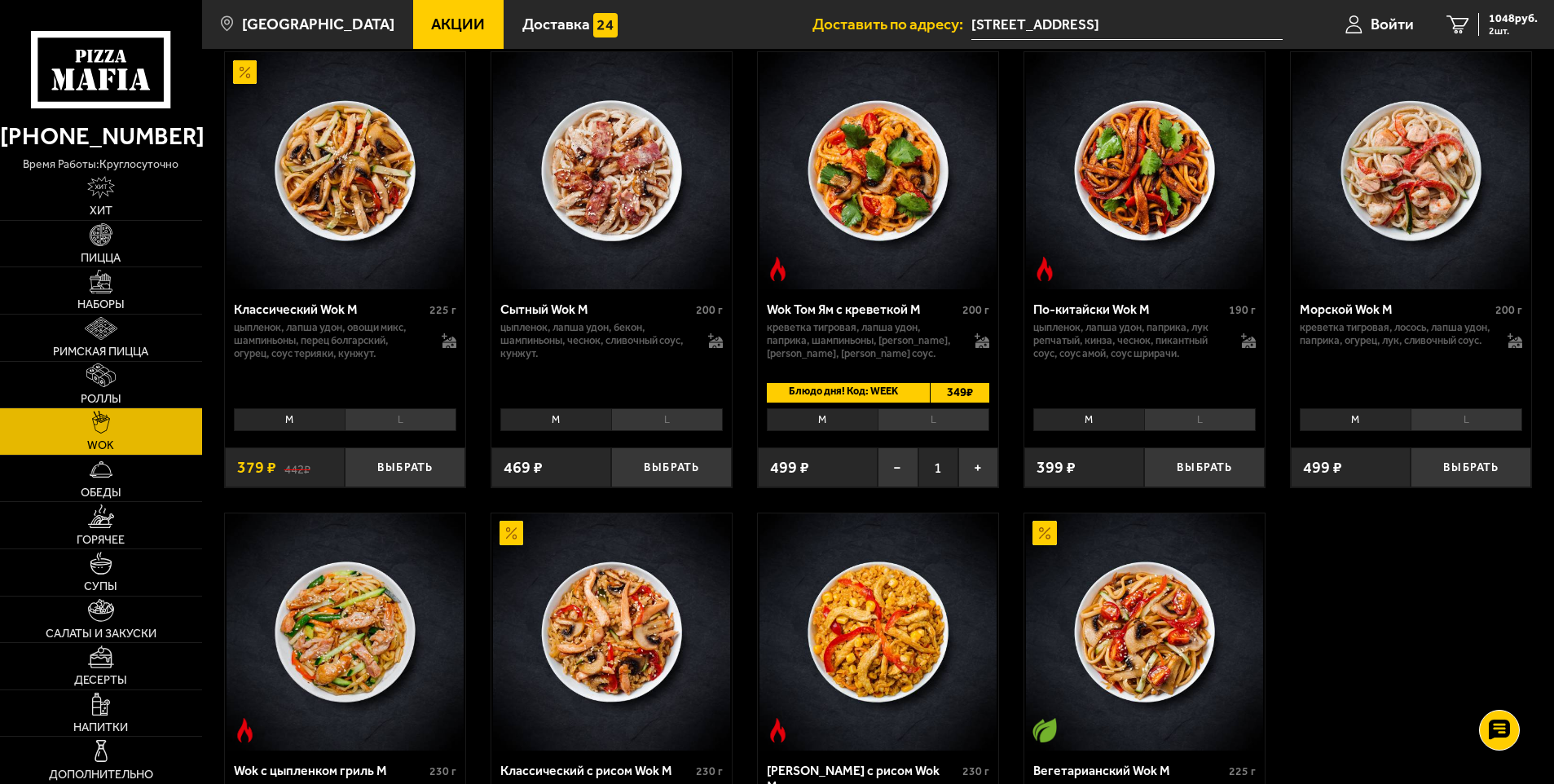
scroll to position [489, 0]
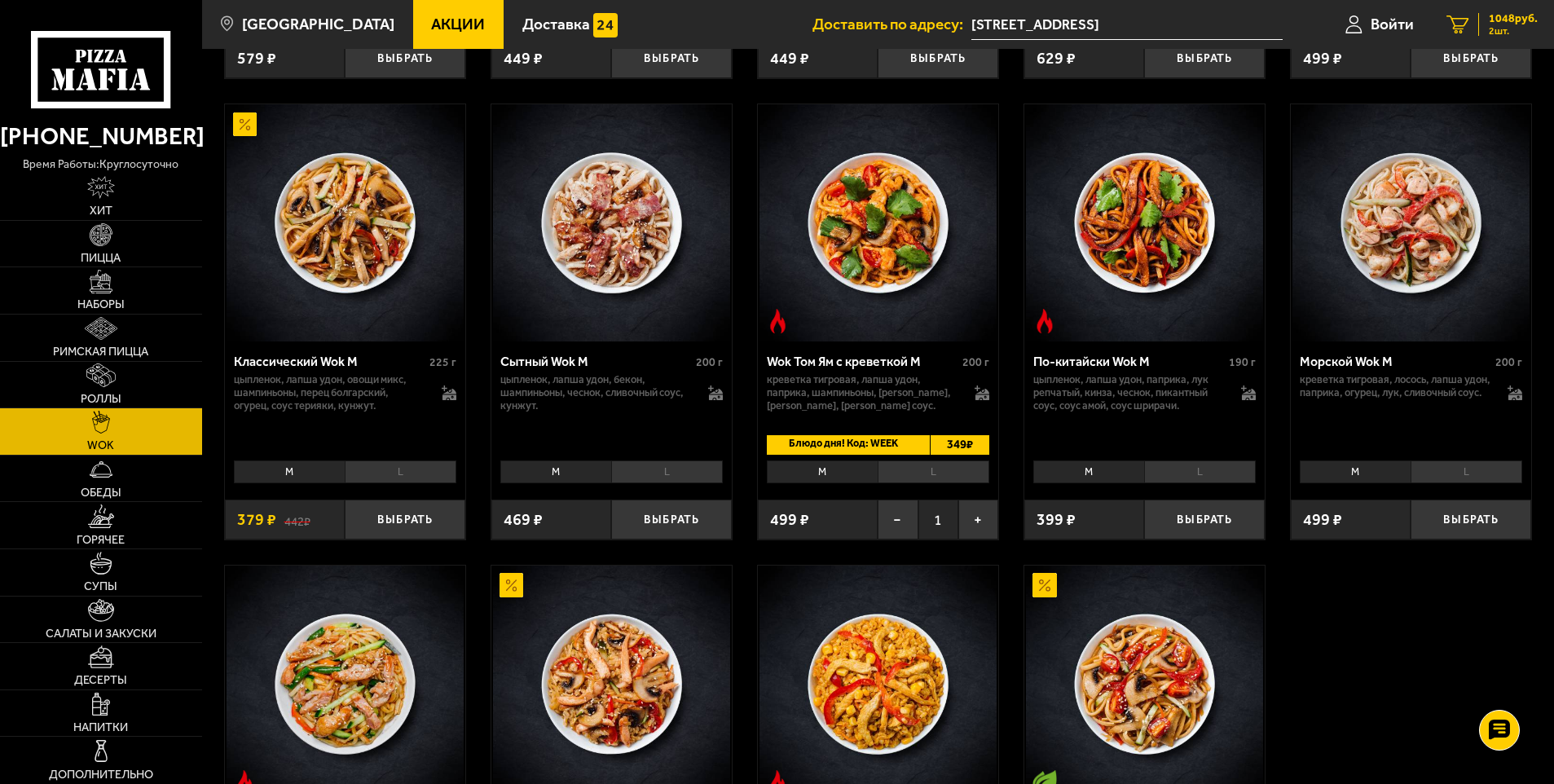
drag, startPoint x: 1481, startPoint y: 13, endPoint x: 1473, endPoint y: 25, distance: 14.4
click at [1481, 13] on div "1048 руб. 2 шт." at bounding box center [1508, 24] width 60 height 23
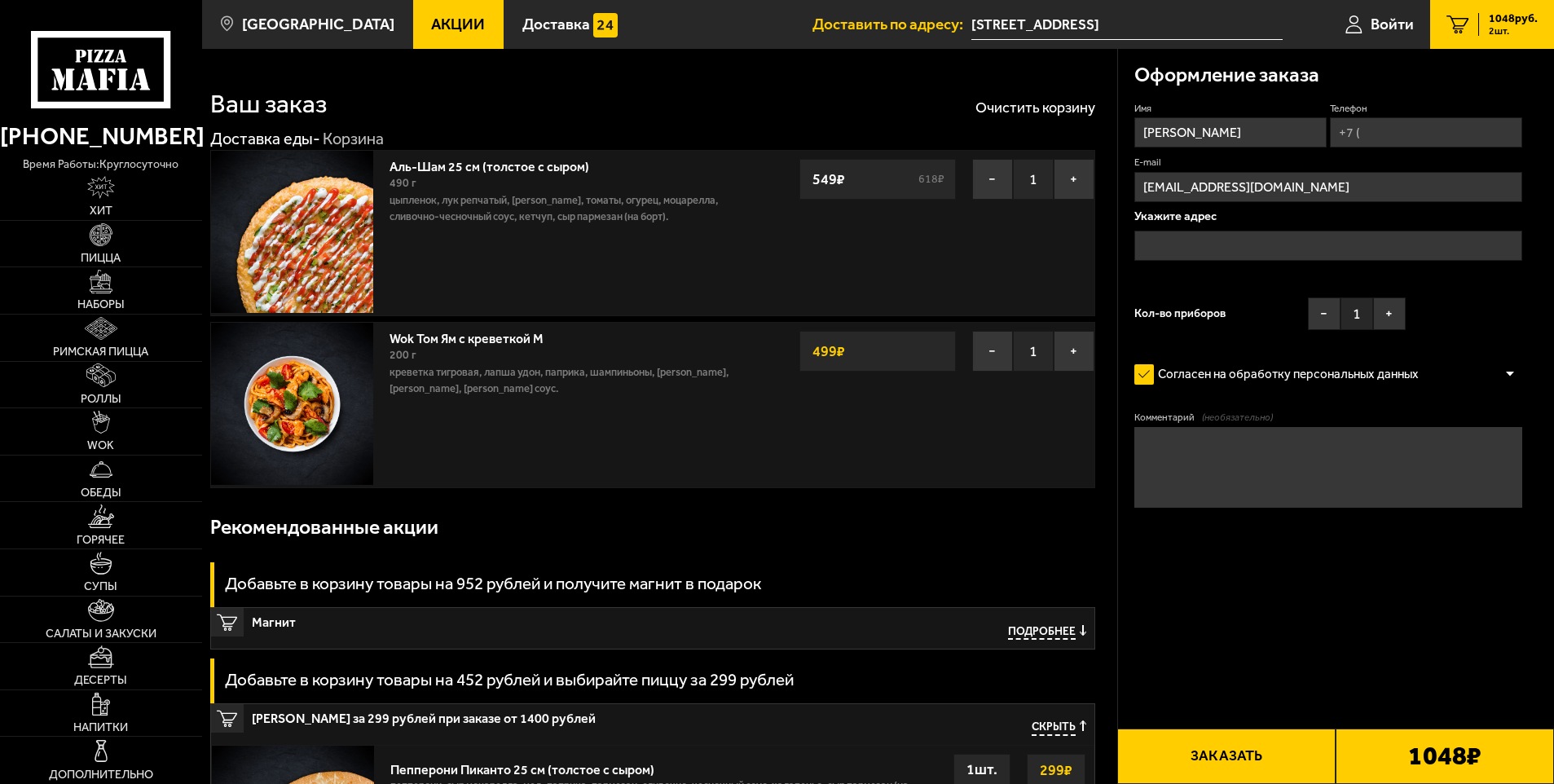
type input "[STREET_ADDRESS]"
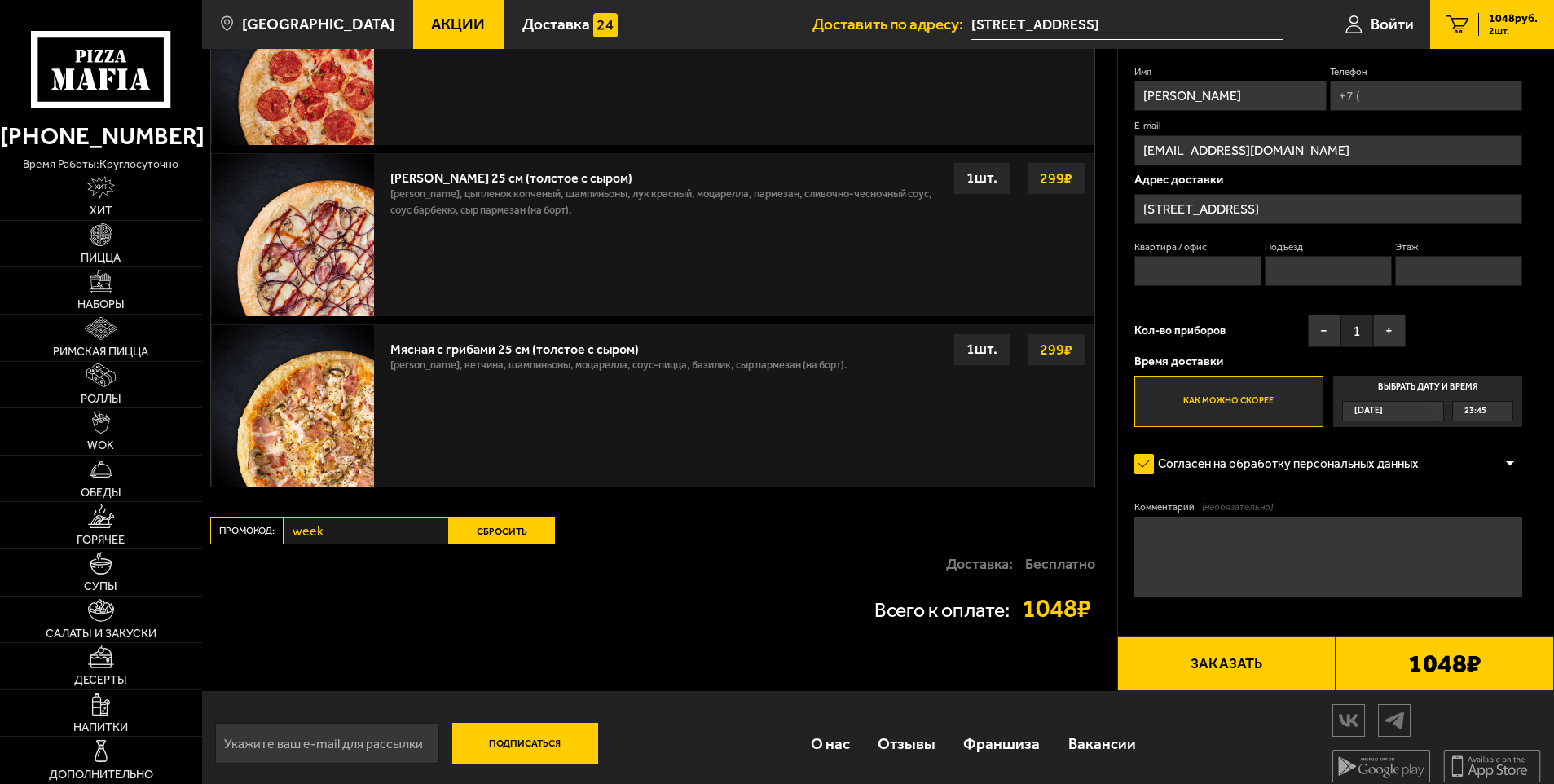
scroll to position [777, 0]
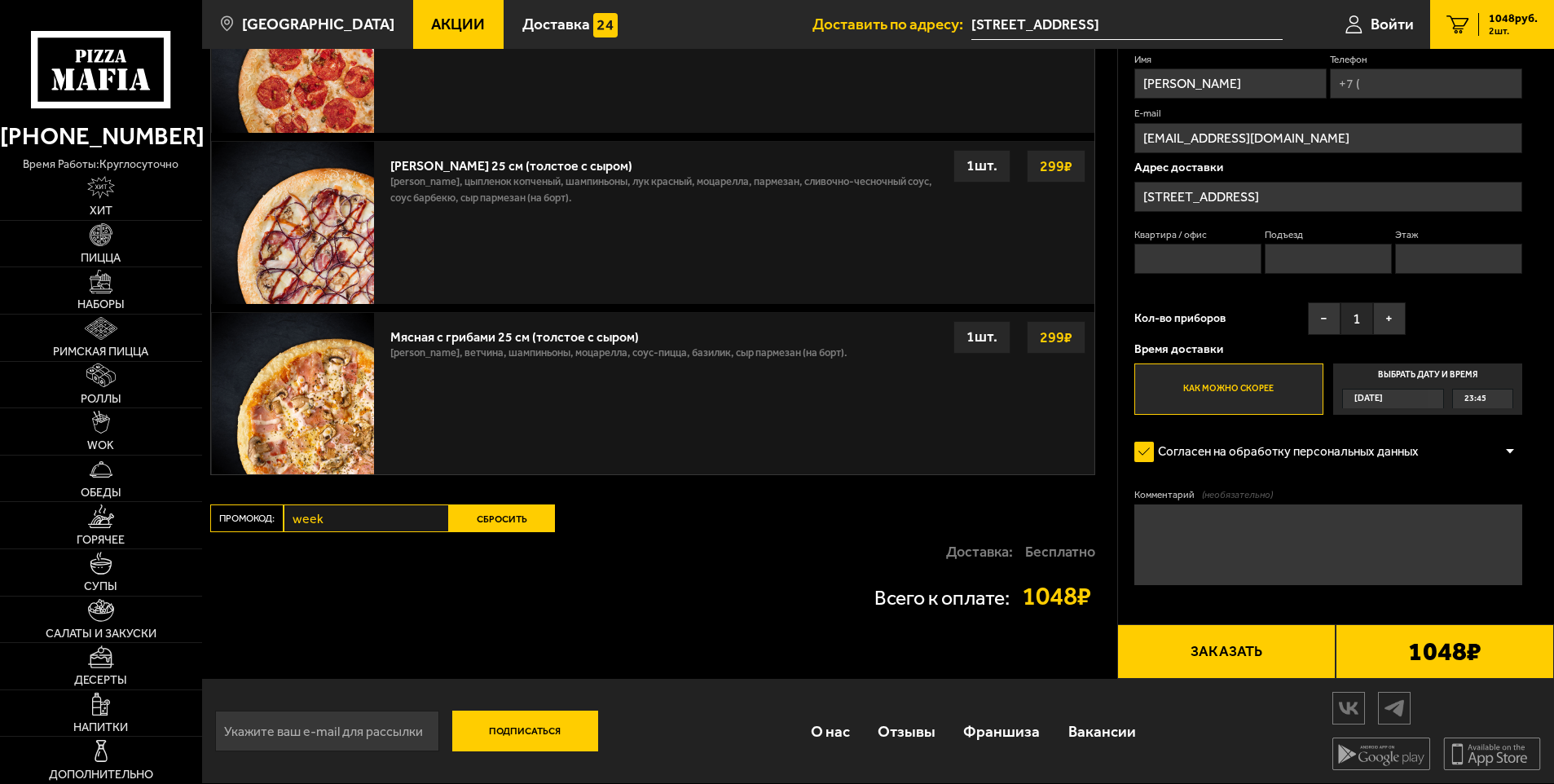
click at [506, 526] on button "Сбросить" at bounding box center [502, 518] width 106 height 28
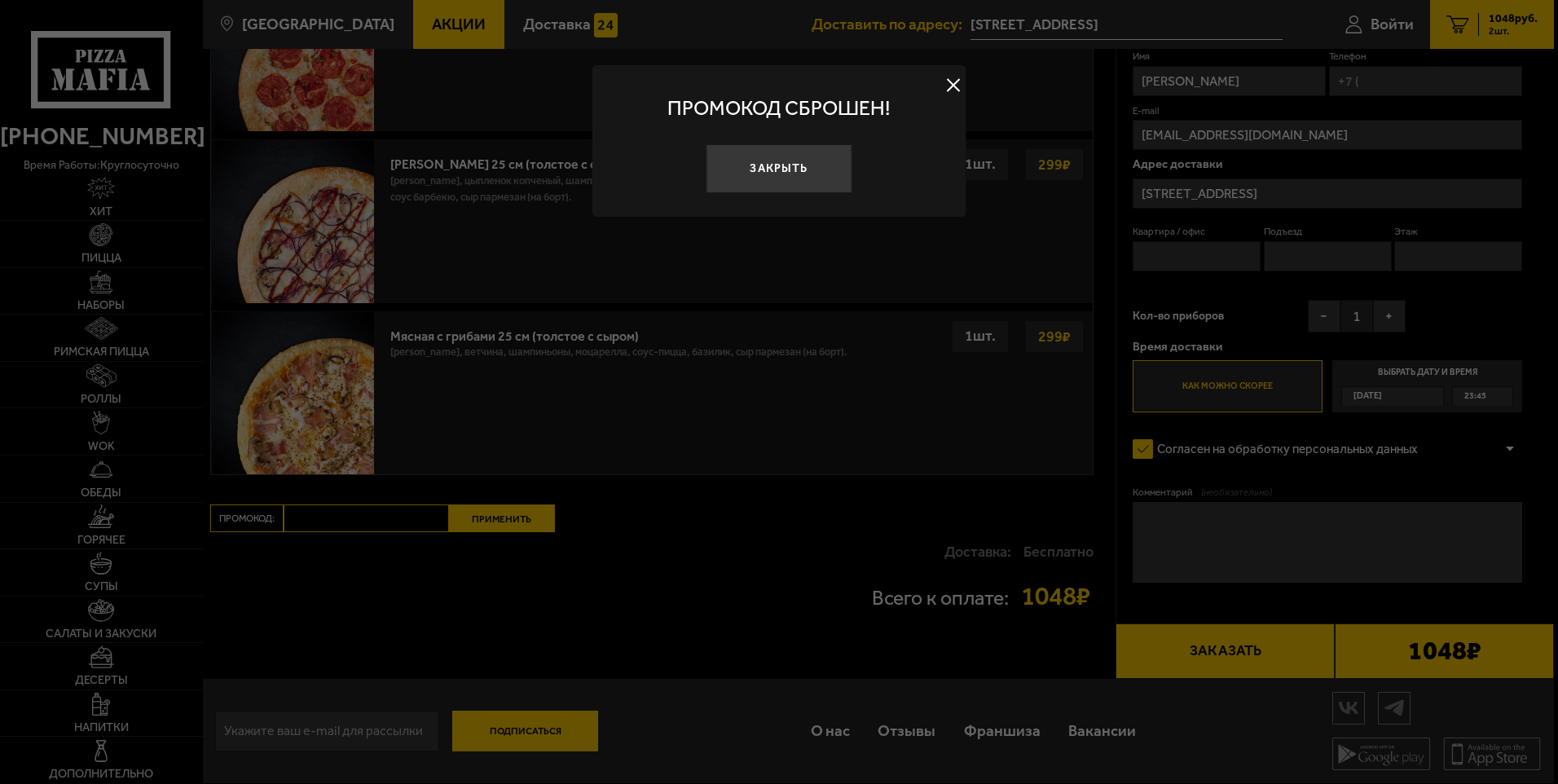
click at [379, 519] on div at bounding box center [779, 392] width 1558 height 784
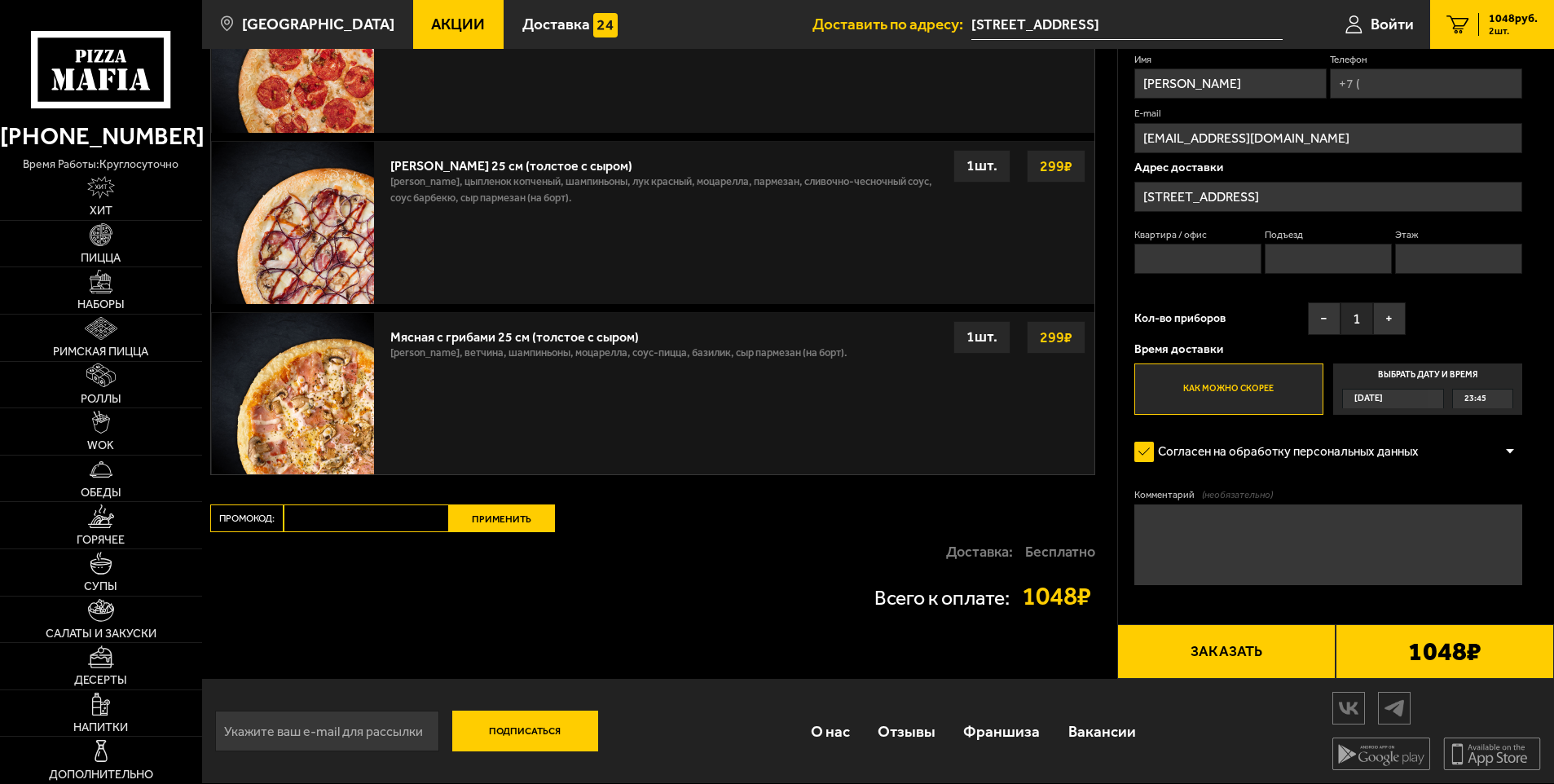
click at [379, 519] on input "Промокод:" at bounding box center [366, 518] width 166 height 28
type input "Ц"
type input "WEEK"
click at [491, 518] on button "Применить" at bounding box center [502, 518] width 106 height 28
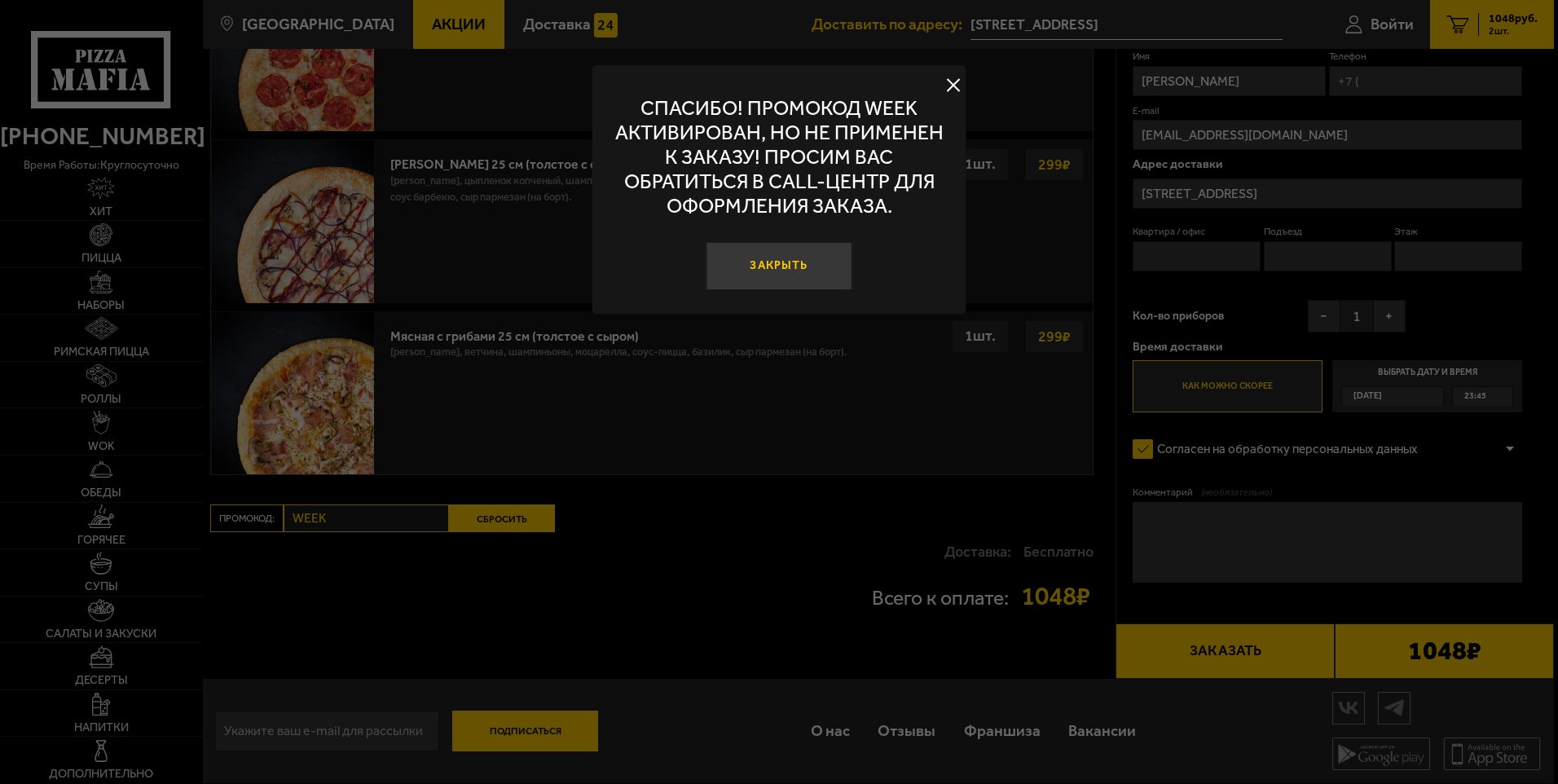
click at [798, 273] on button "Закрыть" at bounding box center [779, 266] width 146 height 49
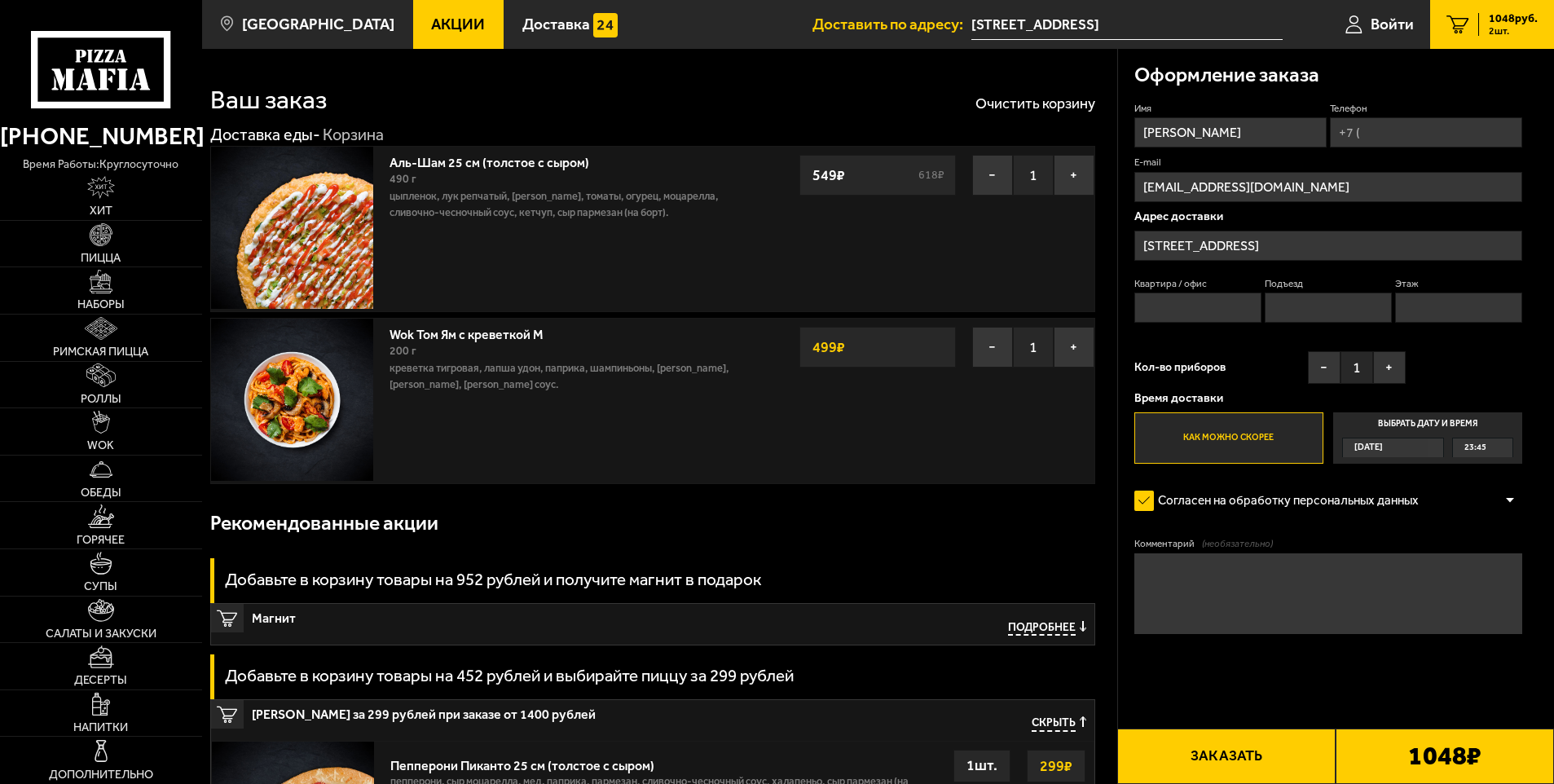
scroll to position [0, 0]
